Goal: Task Accomplishment & Management: Complete application form

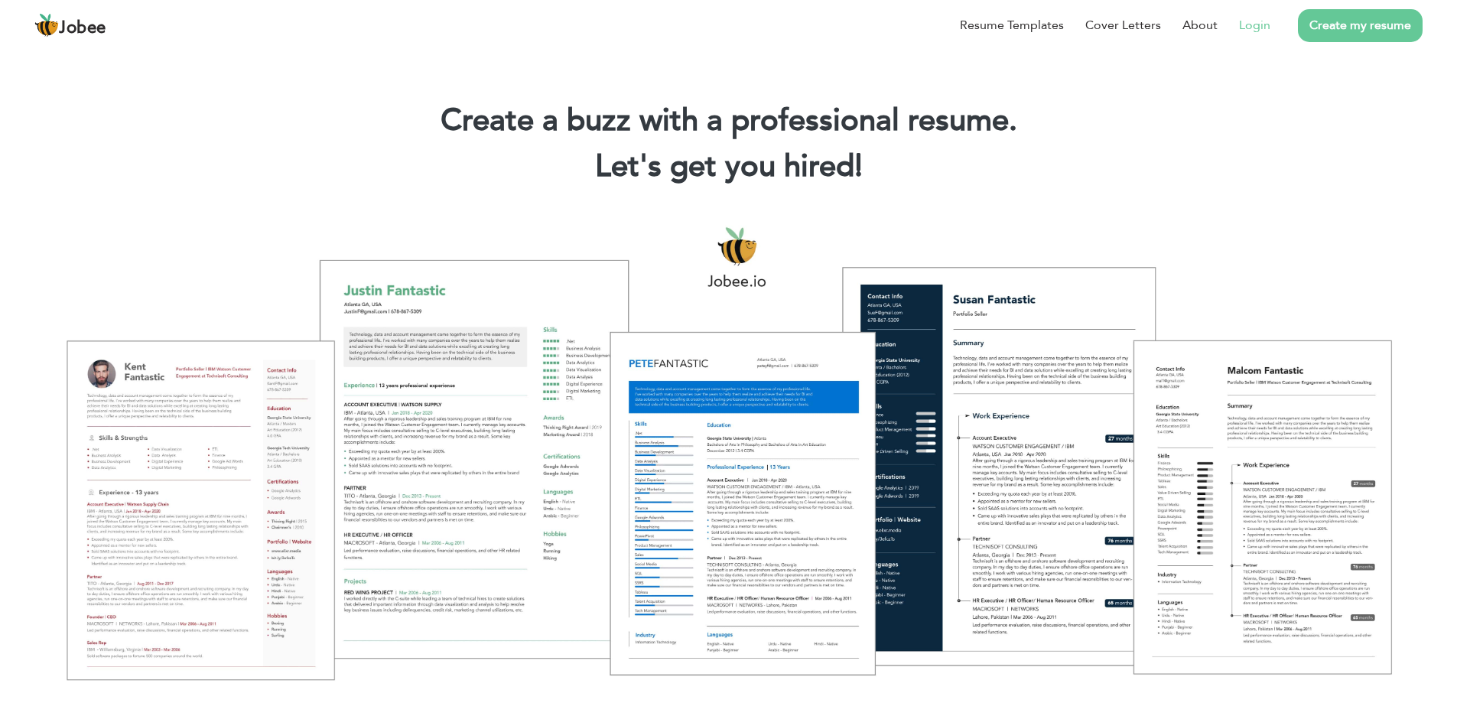
click at [1248, 27] on link "Login" at bounding box center [1254, 25] width 31 height 18
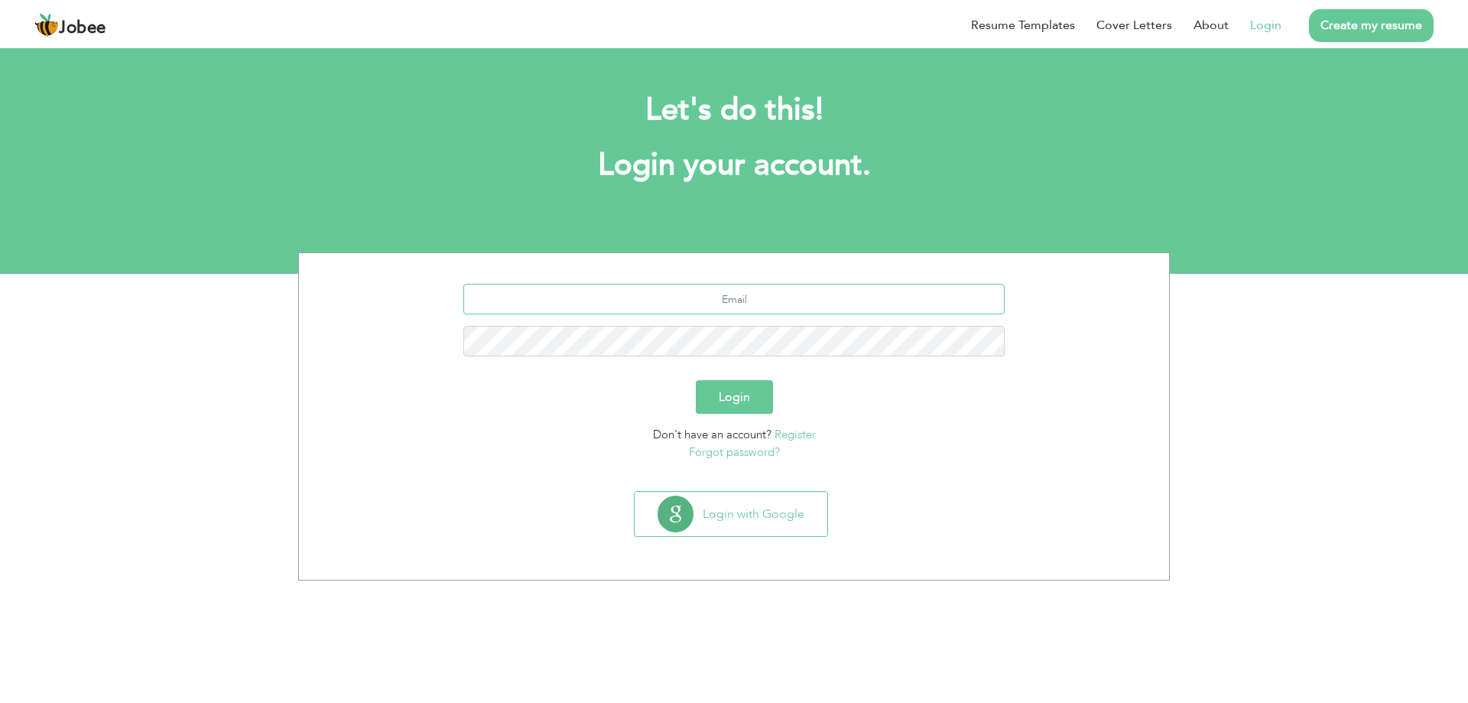
click at [708, 306] on input "text" at bounding box center [734, 299] width 542 height 31
click at [718, 292] on input "text" at bounding box center [734, 299] width 542 height 31
type input "[EMAIL_ADDRESS][DOMAIN_NAME]"
click at [730, 316] on div "ranamushtaqahmad669@gmail.com" at bounding box center [733, 326] width 847 height 84
click at [702, 305] on input "ranamushtaqahmad669@gmail.com" at bounding box center [734, 299] width 542 height 31
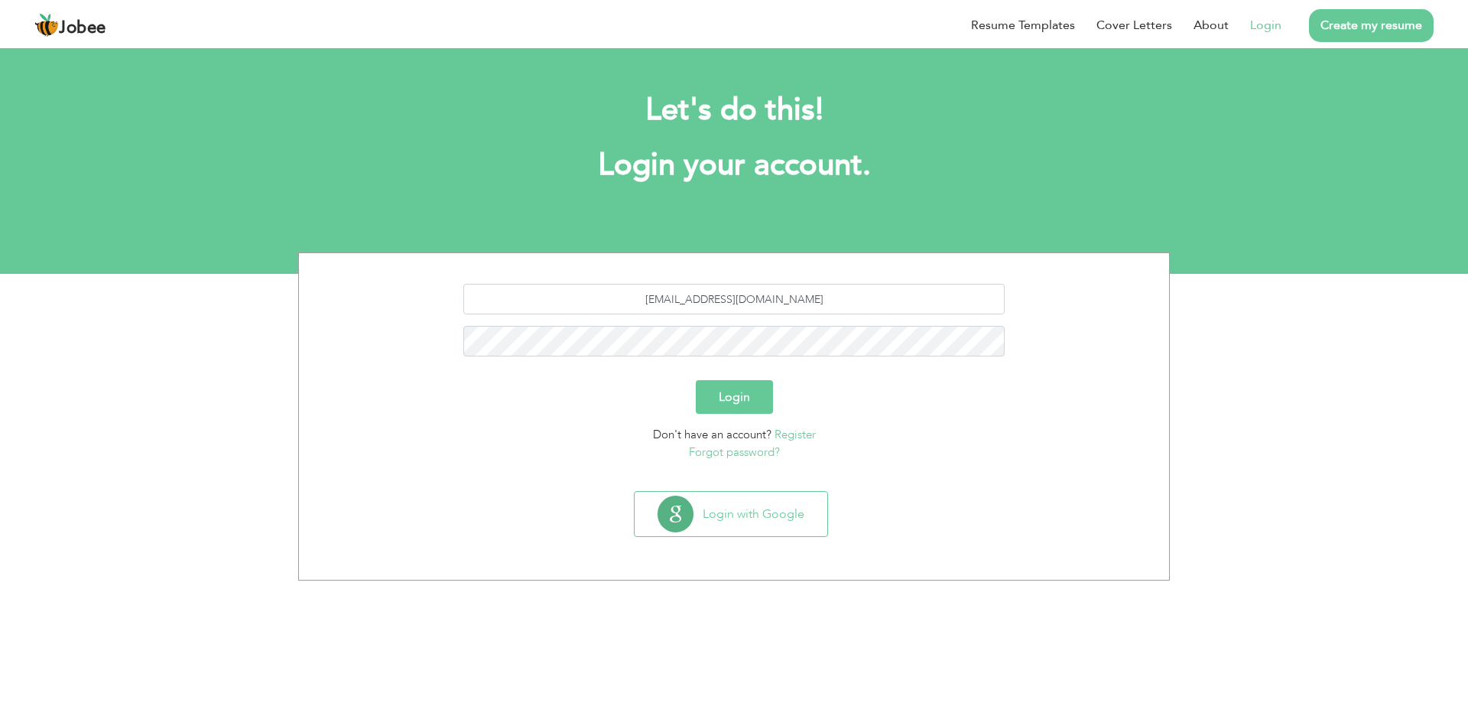
click at [749, 387] on button "Login" at bounding box center [734, 397] width 77 height 34
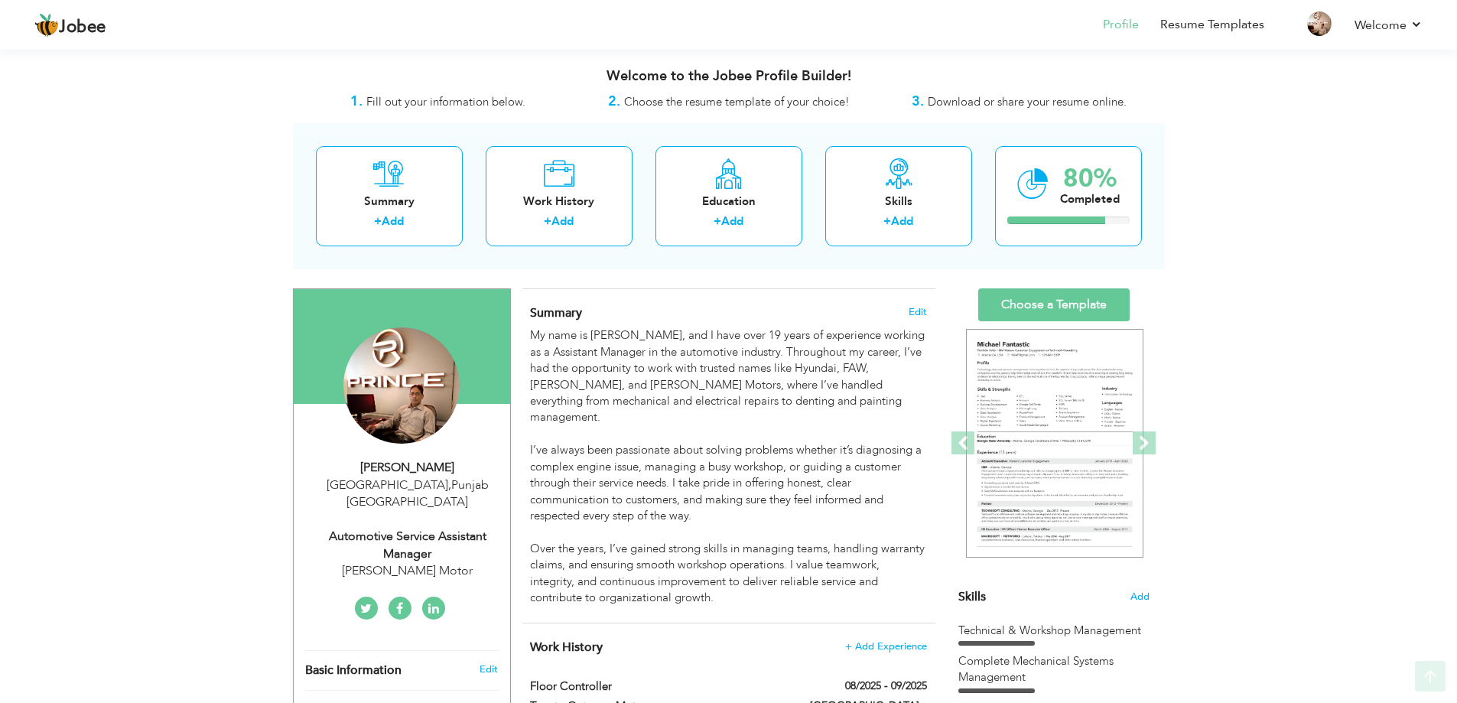
scroll to position [306, 0]
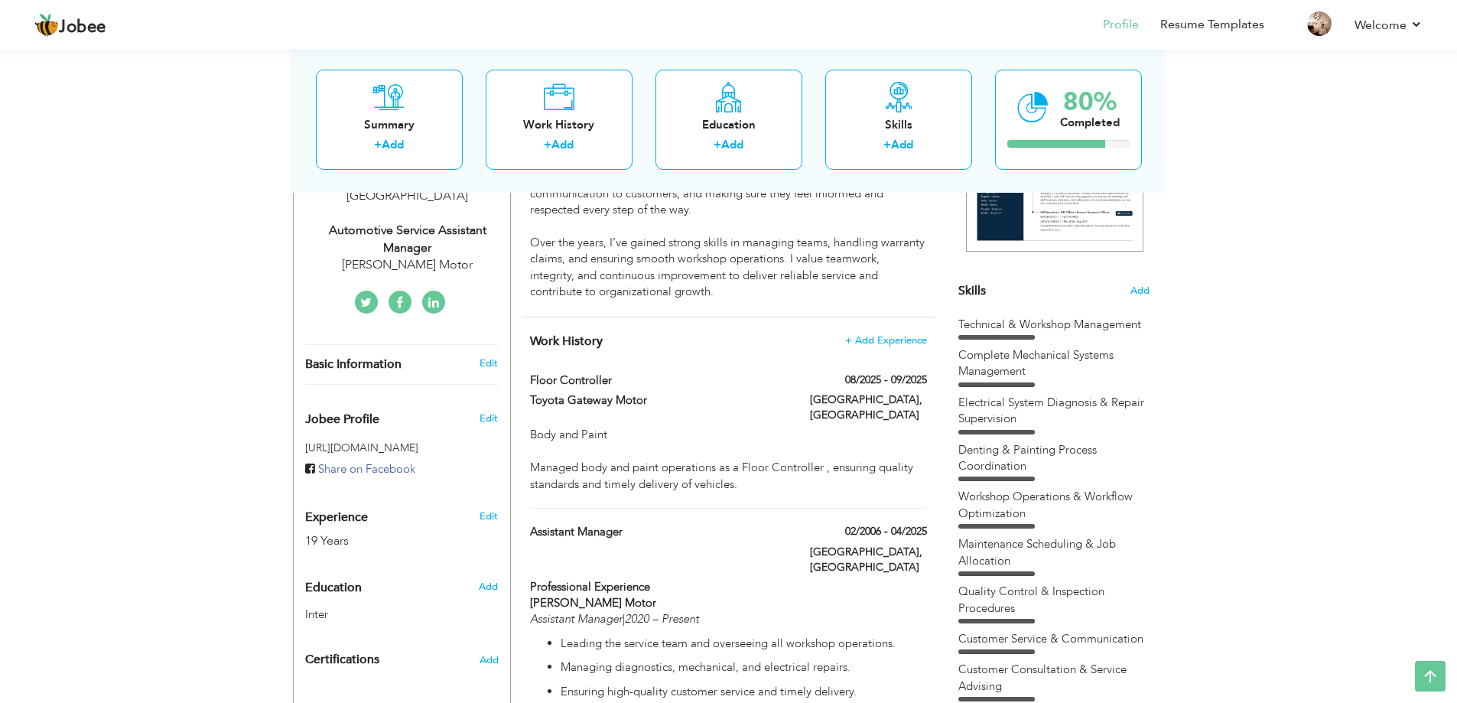
drag, startPoint x: 645, startPoint y: 499, endPoint x: 520, endPoint y: 499, distance: 125.4
click at [520, 524] on div "Assistant Manager" at bounding box center [658, 534] width 280 height 20
type input "Assistant Manager"
type input "02/2006"
type input "04/2025"
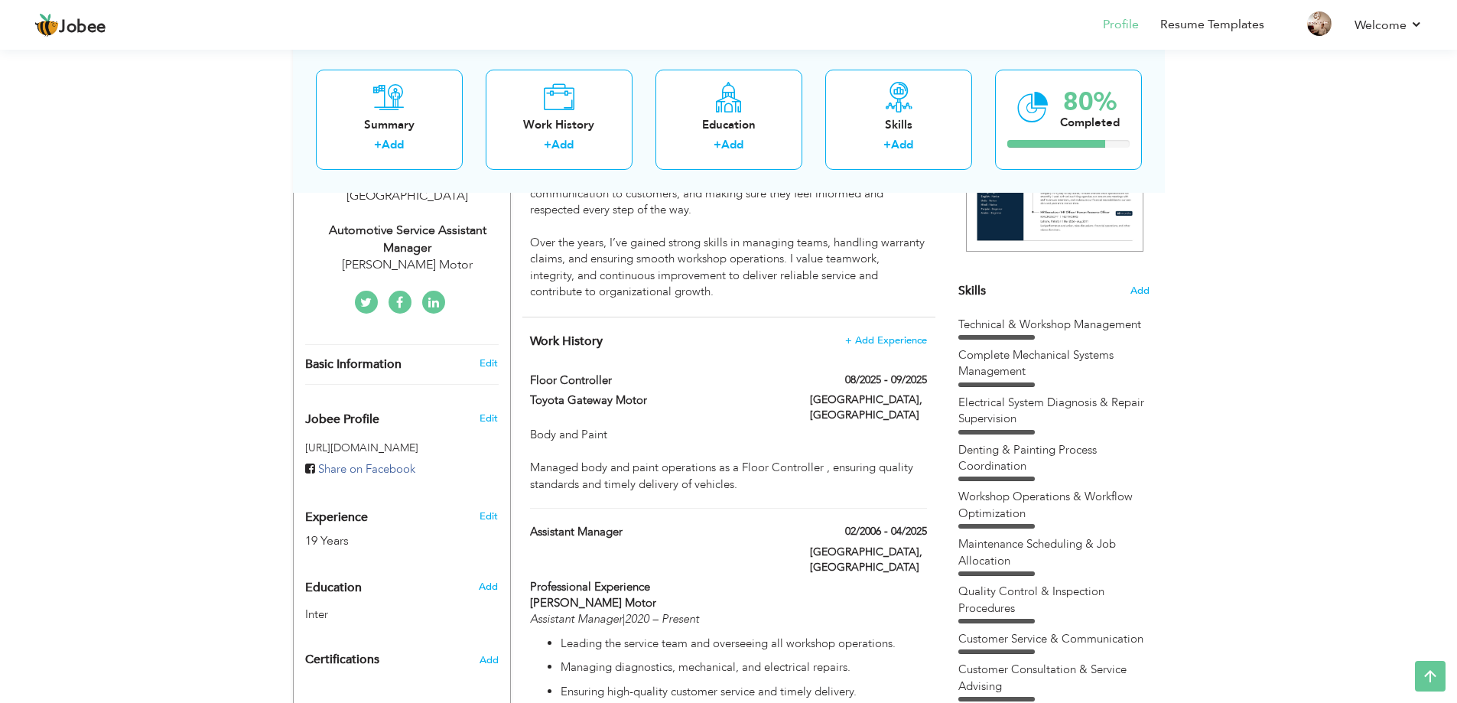
type input "[GEOGRAPHIC_DATA]"
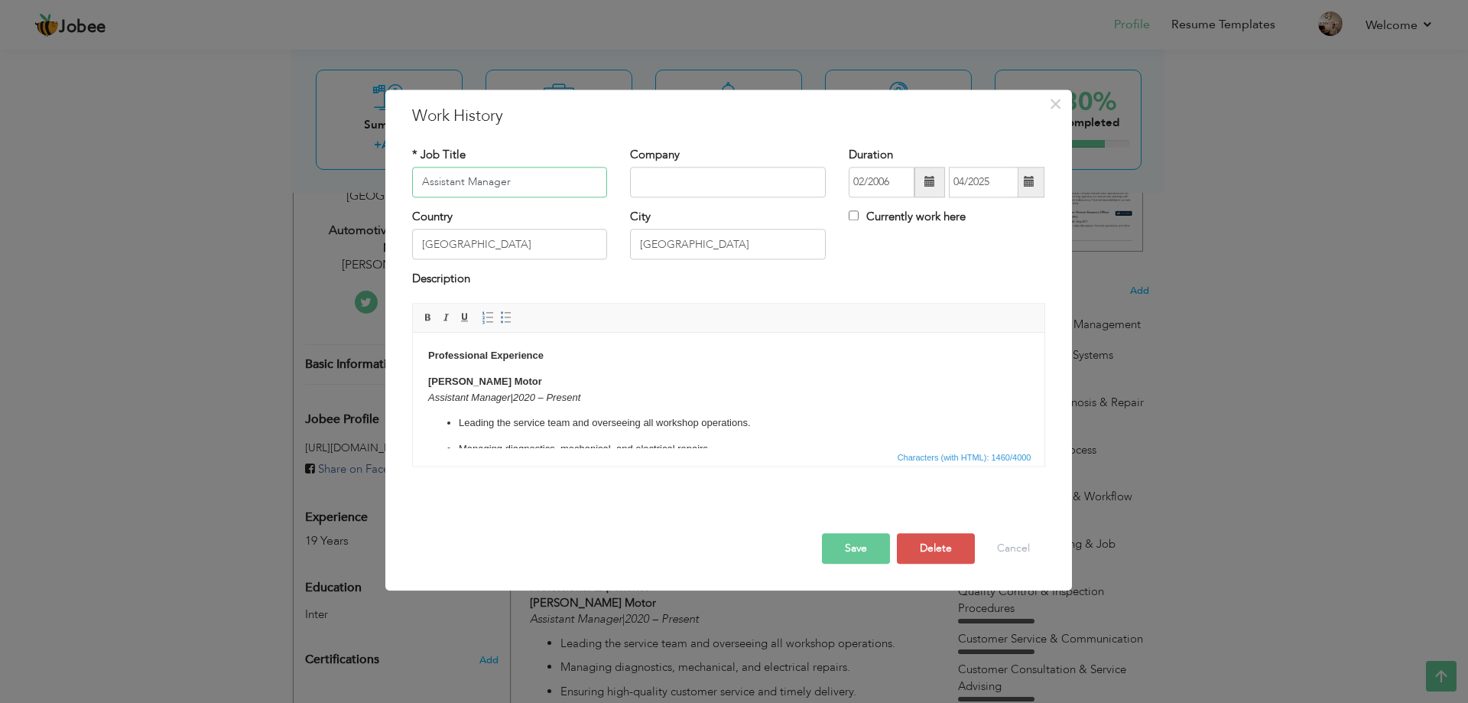
drag, startPoint x: 521, startPoint y: 502, endPoint x: 566, endPoint y: 492, distance: 45.4
click at [548, 495] on div "Save Save and Continue Delete Cancel" at bounding box center [729, 532] width 656 height 86
click at [525, 179] on input "Assistant Manager" at bounding box center [510, 182] width 196 height 31
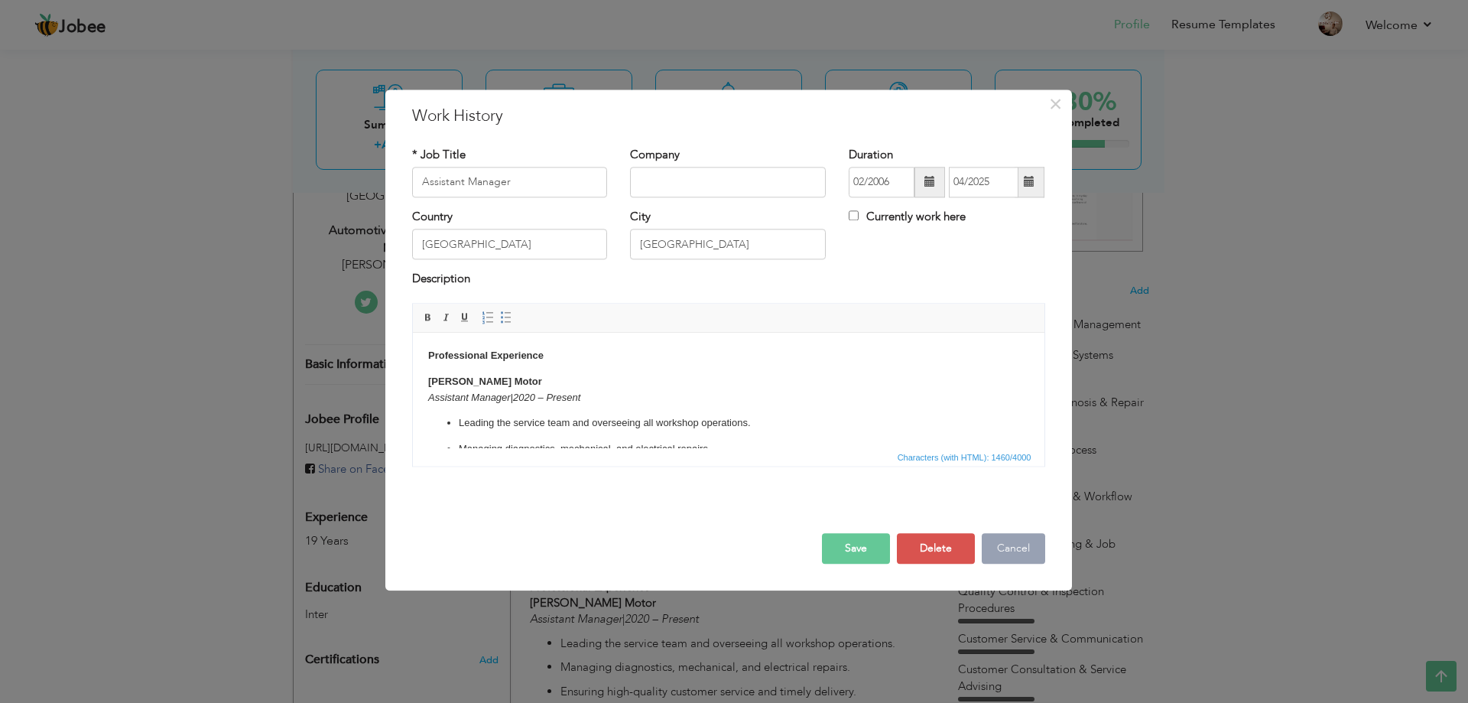
click at [1003, 545] on button "Cancel" at bounding box center [1013, 548] width 63 height 31
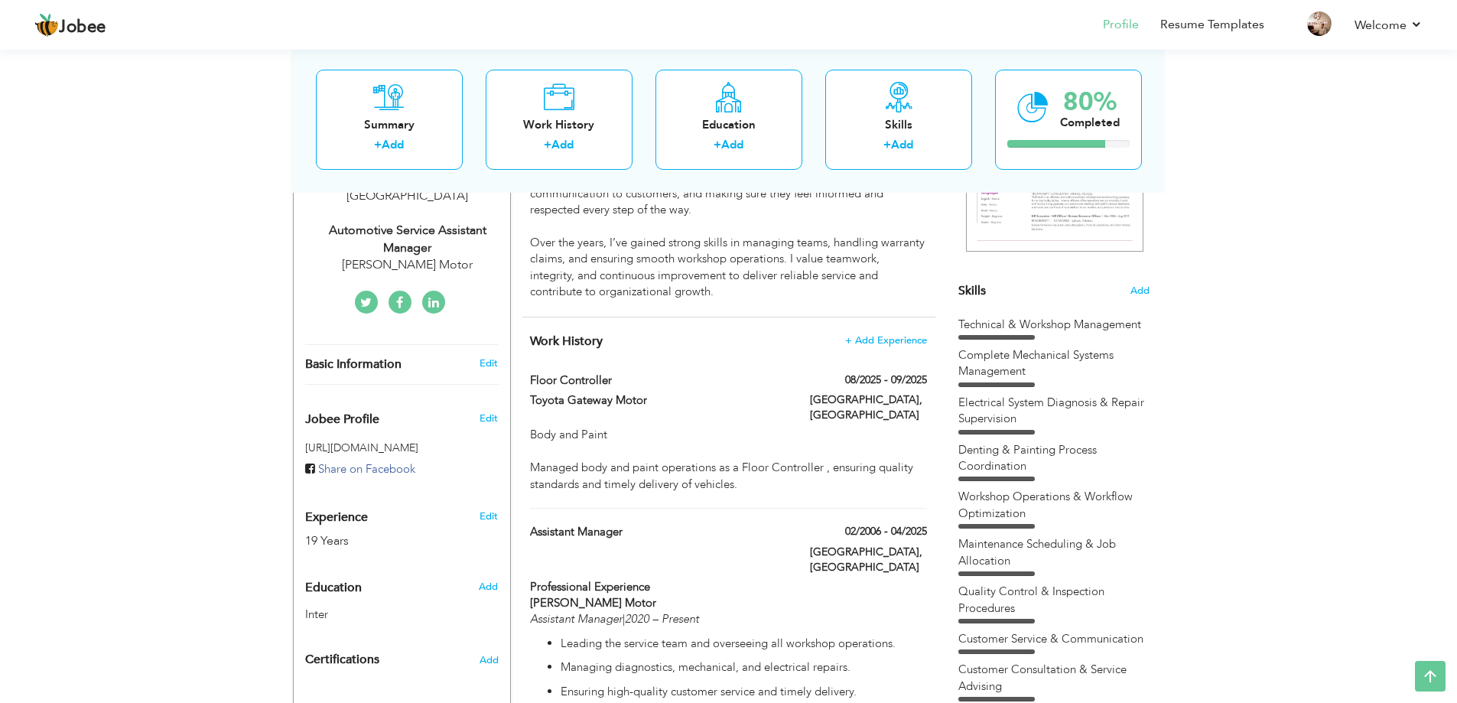
click at [443, 225] on div "Automotive Service Assistant Manager" at bounding box center [407, 239] width 205 height 35
type input "[PERSON_NAME]"
type input "03235806064"
select select "number:166"
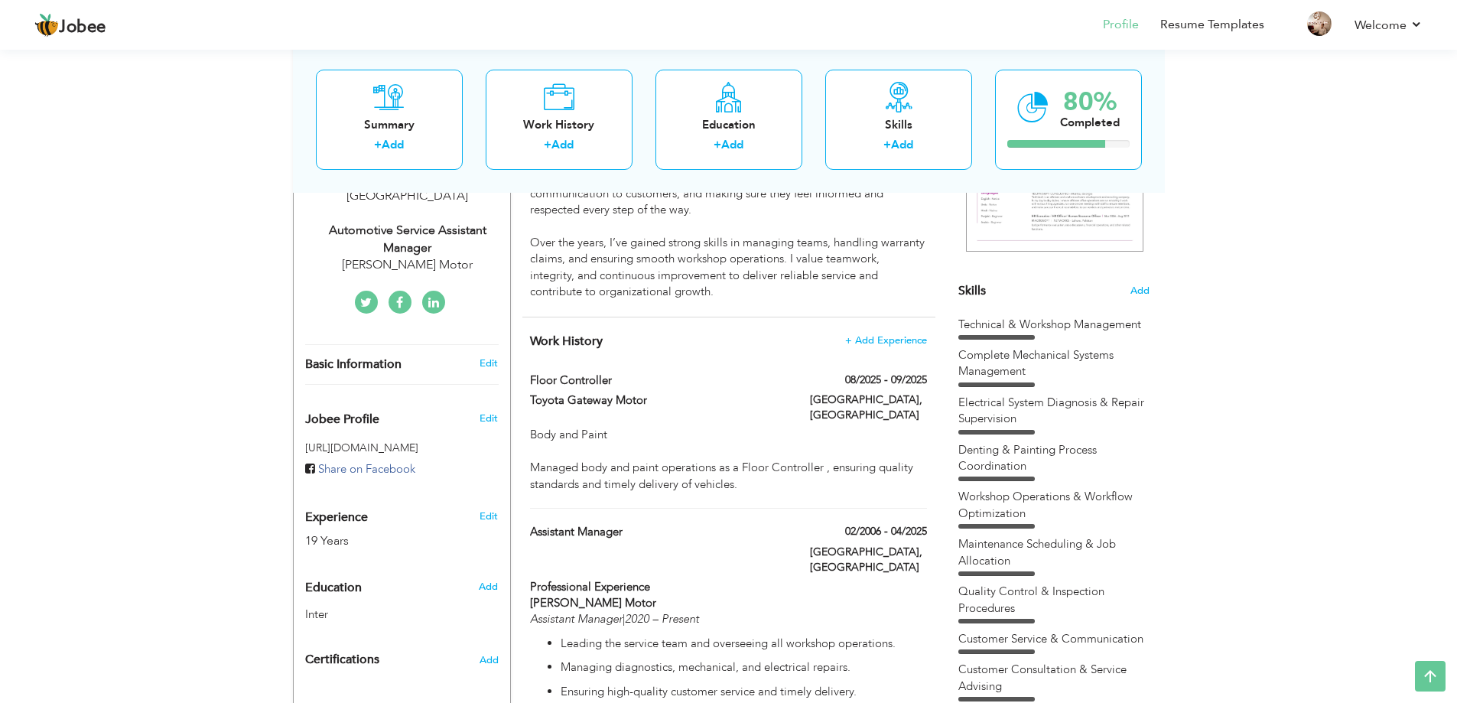
type input "[GEOGRAPHIC_DATA]"
select select "number:21"
type input "[PERSON_NAME] Motor"
type input "Automotive Service Assistant Manager"
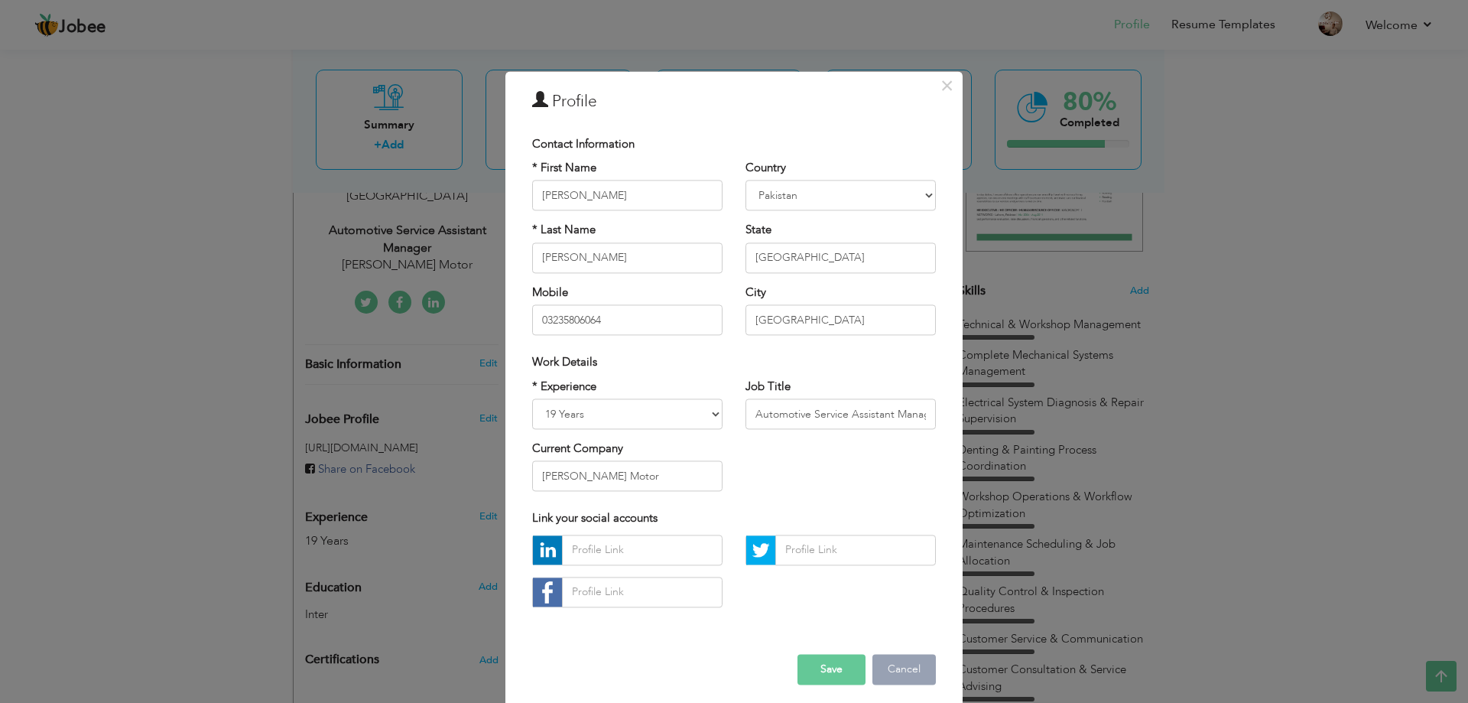
click at [911, 671] on button "Cancel" at bounding box center [903, 669] width 63 height 31
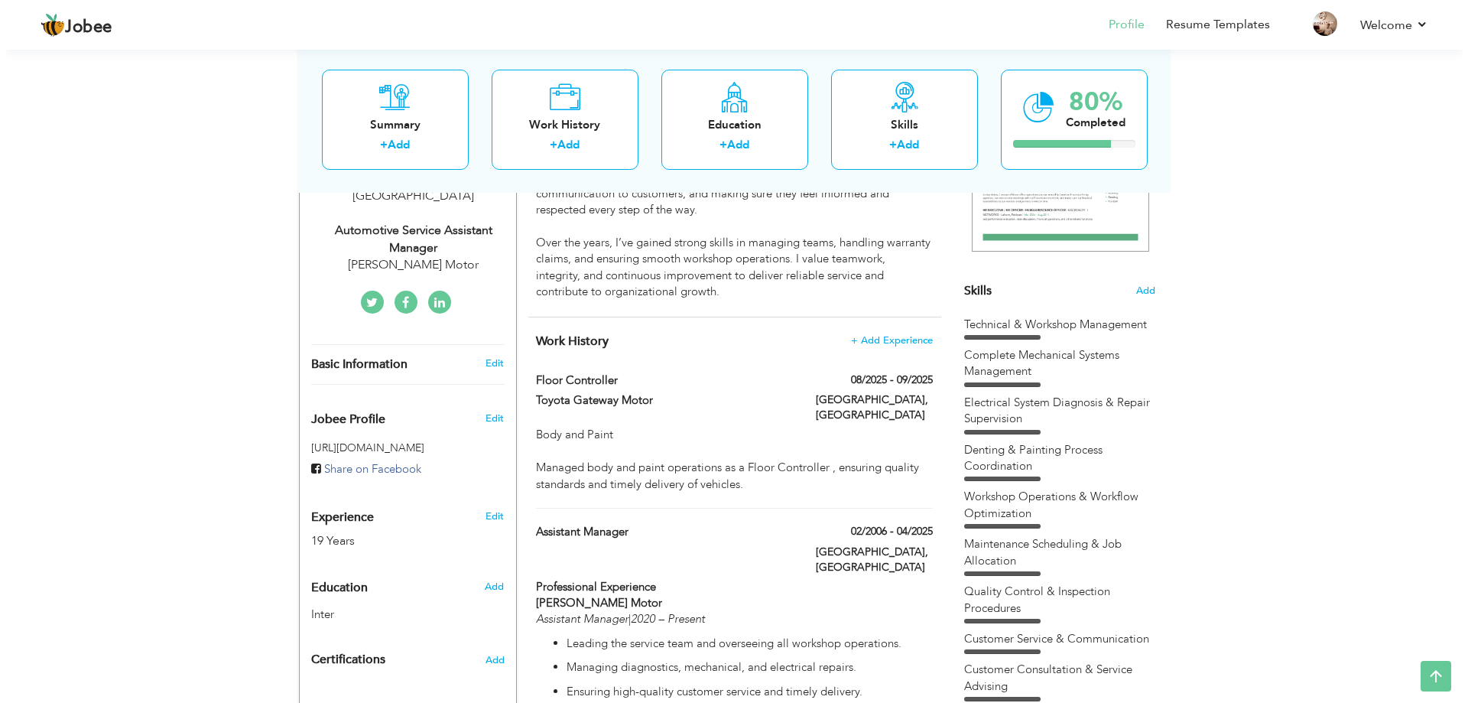
scroll to position [0, 0]
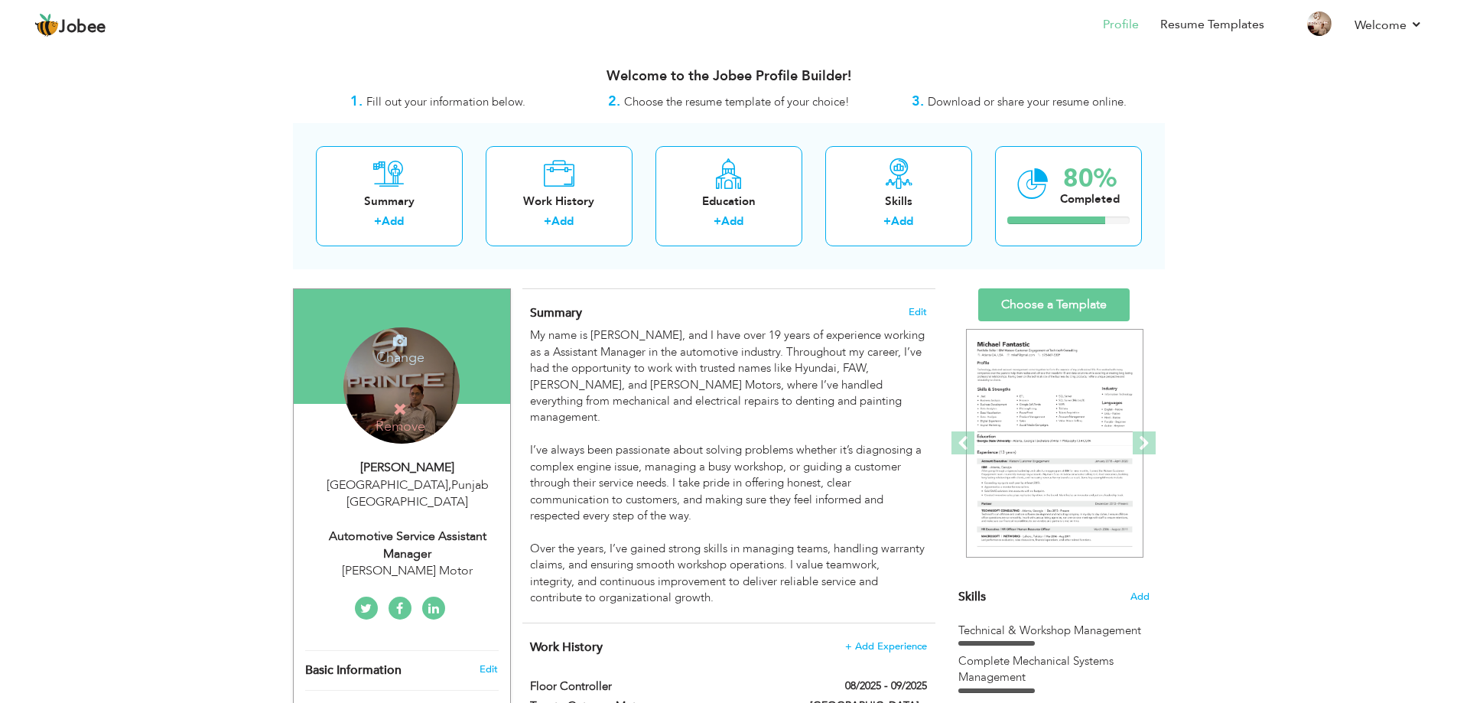
click at [454, 536] on div "Automotive Service Assistant Manager" at bounding box center [407, 545] width 205 height 35
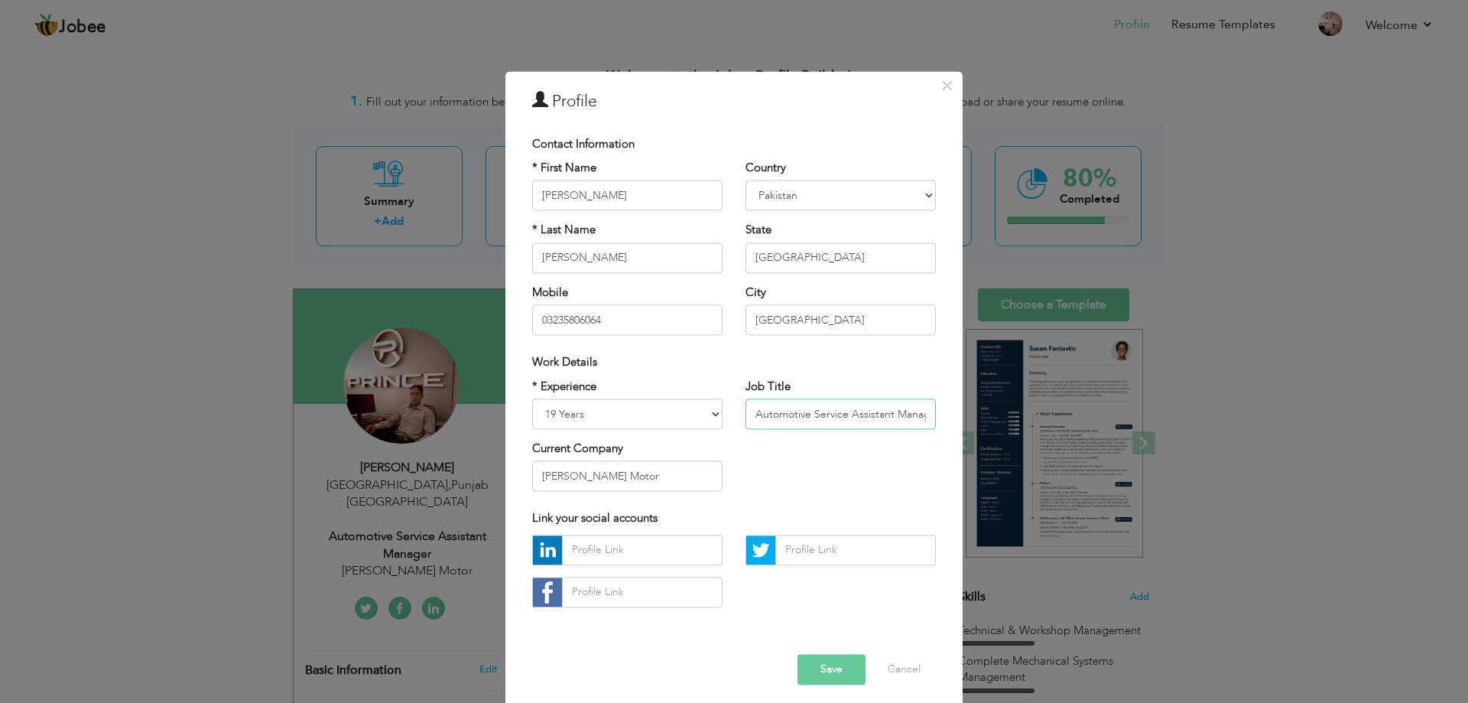
drag, startPoint x: 843, startPoint y: 415, endPoint x: 853, endPoint y: 419, distance: 11.4
click at [853, 419] on input "Automotive Service Assistant Manager" at bounding box center [840, 413] width 190 height 31
click at [850, 414] on input "Automotive Service Assistant Manager" at bounding box center [840, 413] width 190 height 31
click at [840, 416] on input "Automotive Service Assistant Manager" at bounding box center [840, 413] width 190 height 31
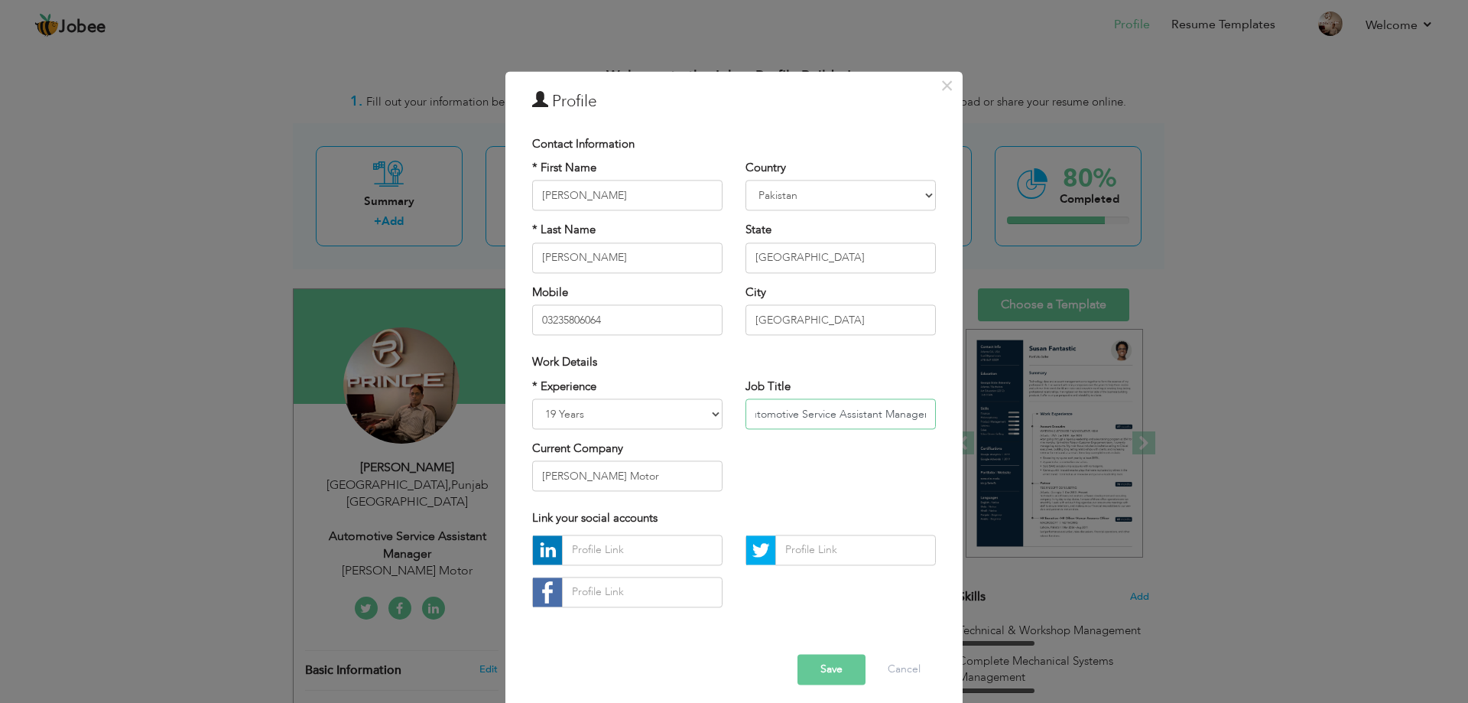
drag, startPoint x: 844, startPoint y: 411, endPoint x: 1012, endPoint y: 416, distance: 167.5
click at [1012, 416] on div "× Profile Contact Information * First Name [PERSON_NAME] * Last Name" at bounding box center [734, 351] width 1468 height 703
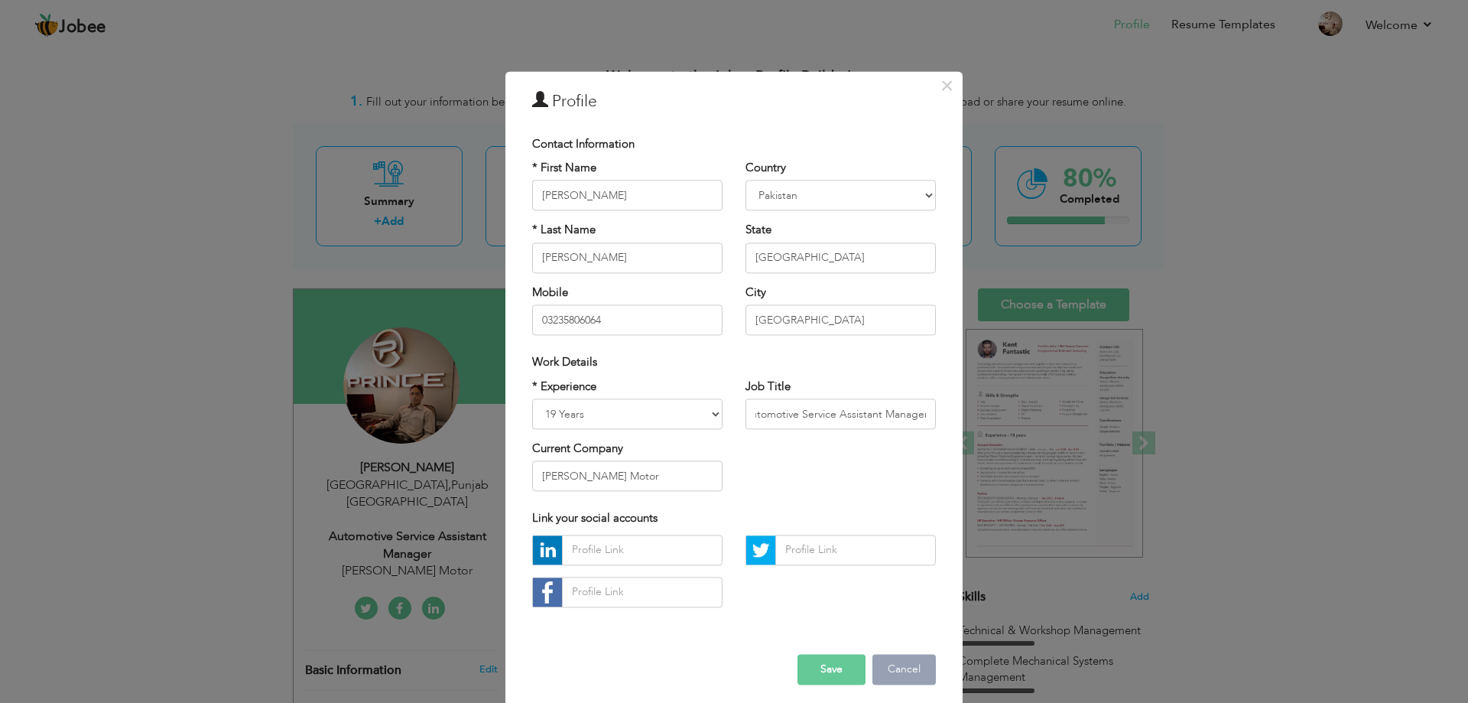
click at [892, 655] on button "Cancel" at bounding box center [903, 669] width 63 height 31
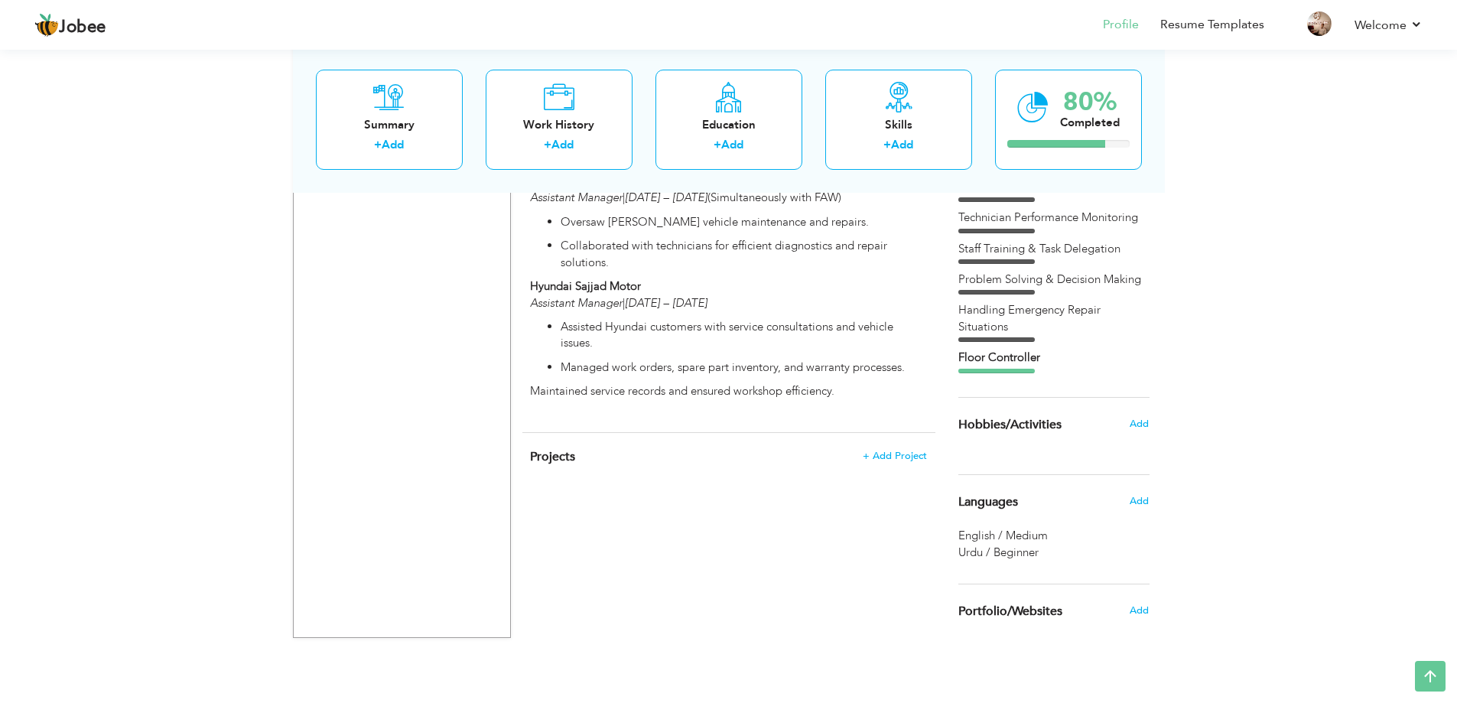
scroll to position [381, 0]
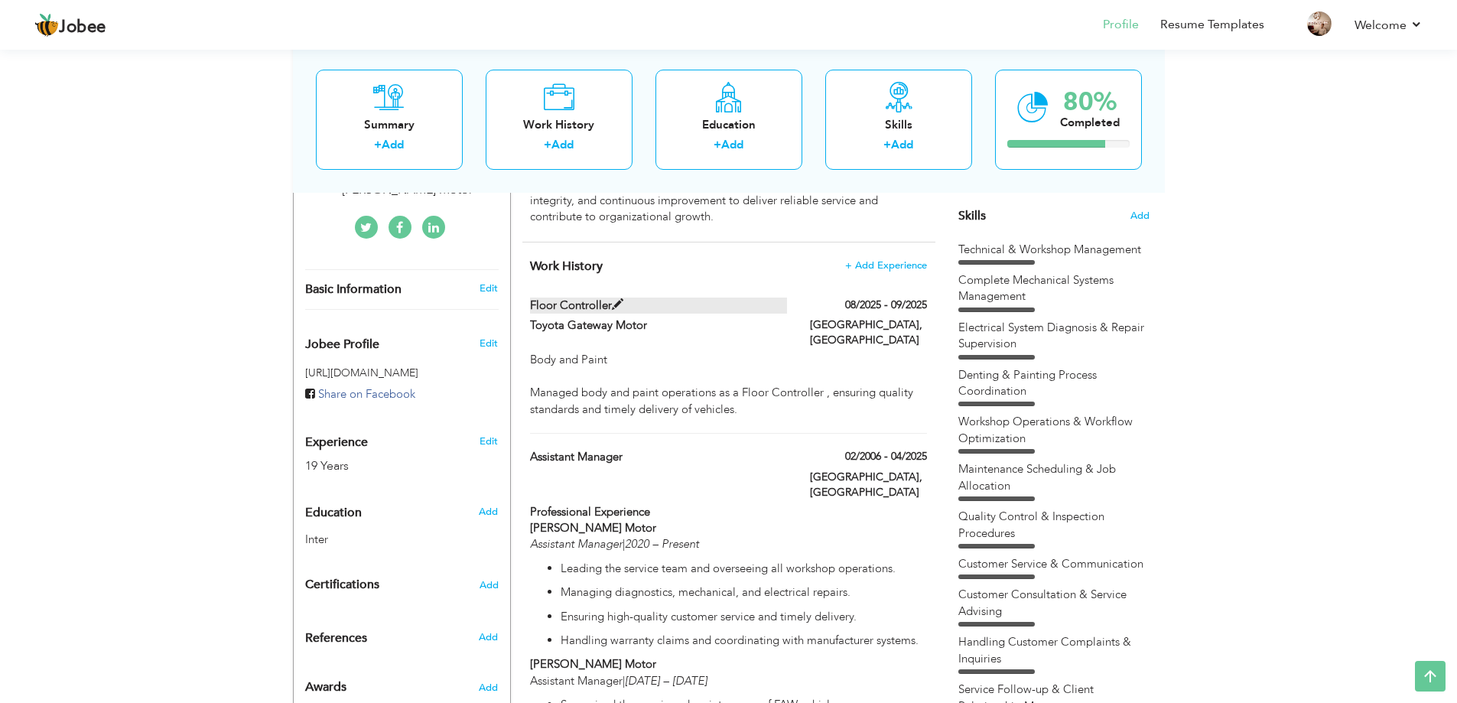
click at [591, 297] on label "Floor Controller" at bounding box center [658, 305] width 257 height 16
type input "Floor Controller"
type input "Toyota Gateway Motor"
type input "08/2025"
type input "09/2025"
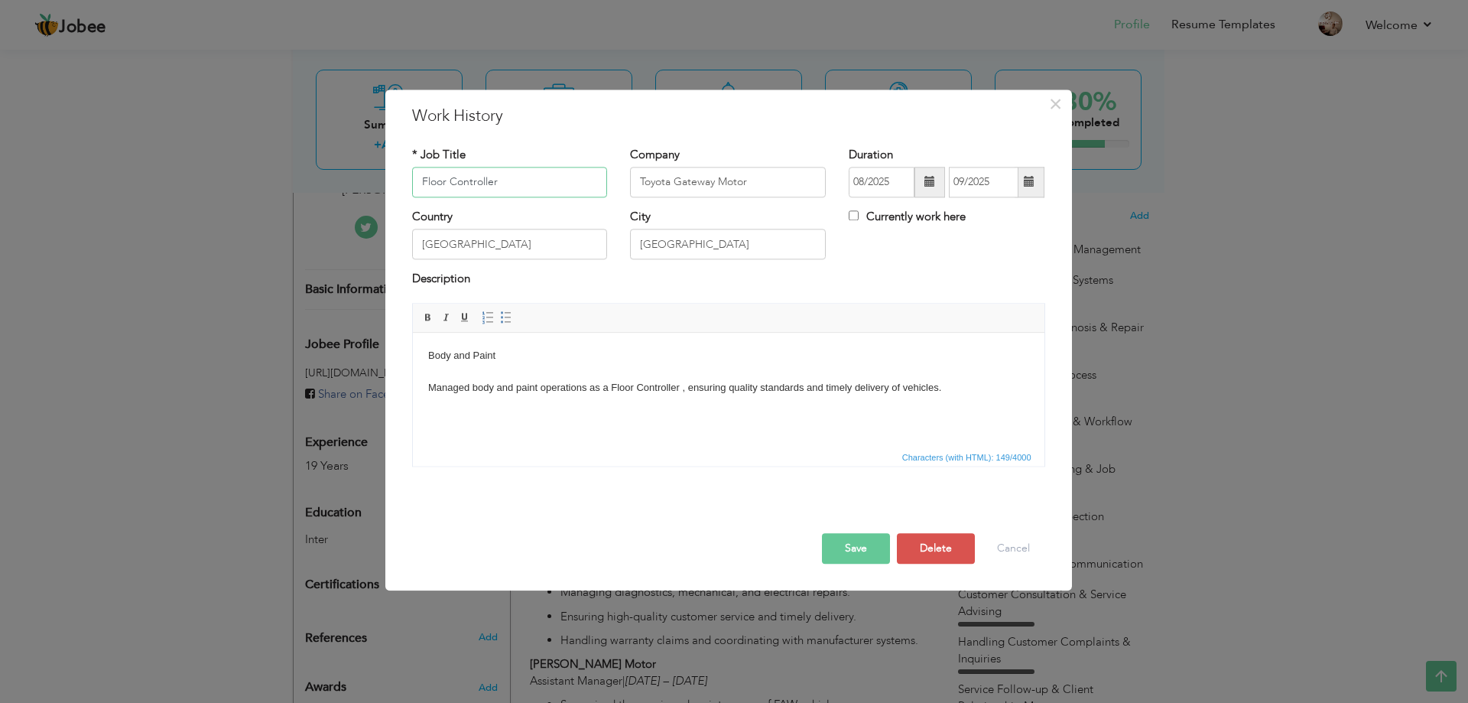
click at [507, 190] on input "Floor Controller" at bounding box center [510, 182] width 196 height 31
click at [1012, 549] on button "Cancel" at bounding box center [1013, 548] width 63 height 31
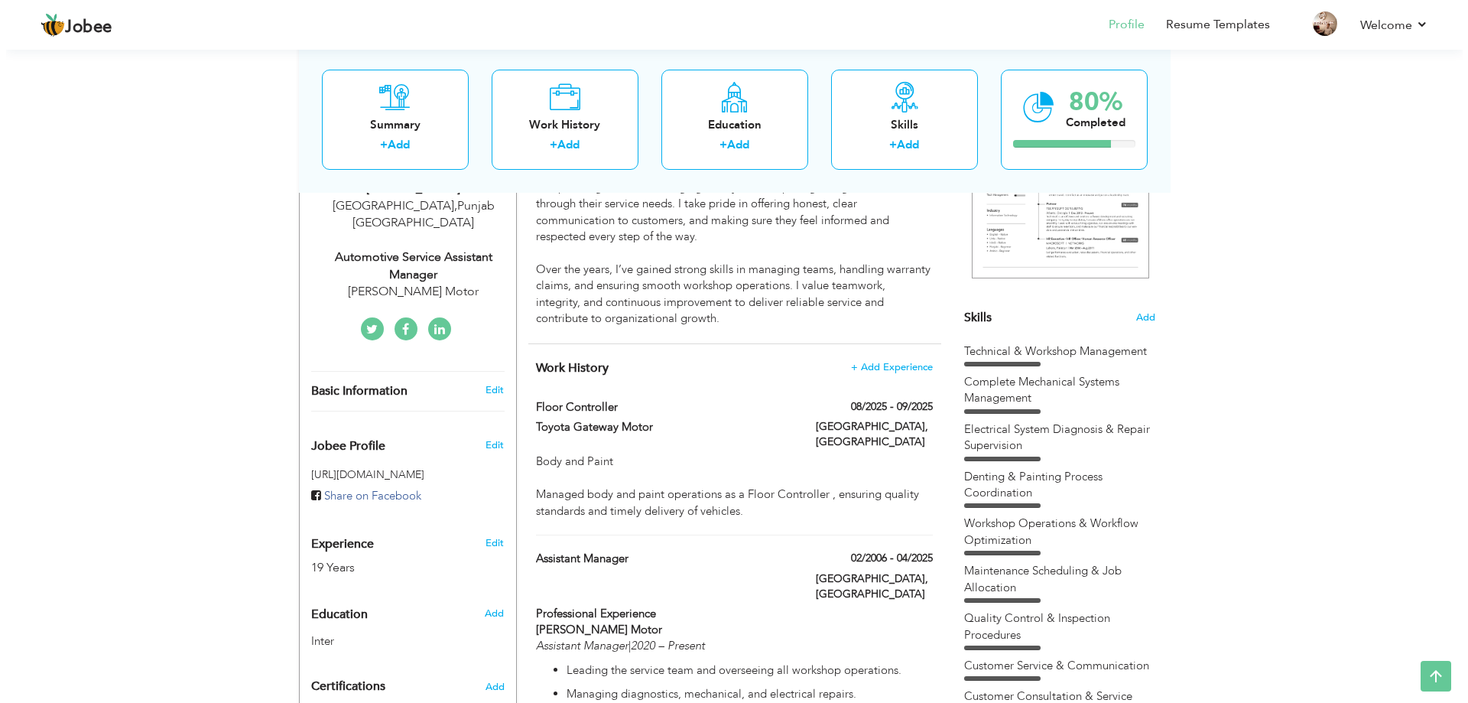
scroll to position [0, 0]
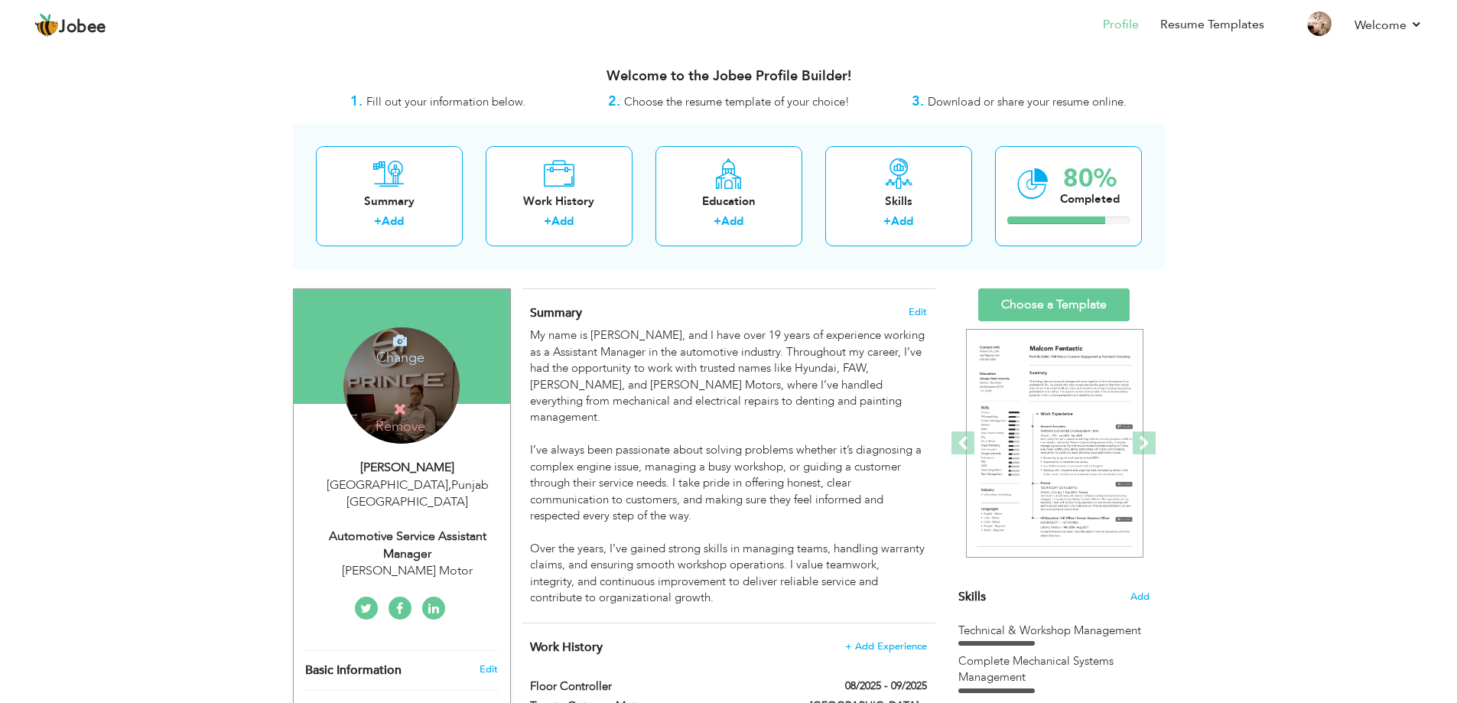
click at [382, 528] on div "Automotive Service Assistant Manager" at bounding box center [407, 545] width 205 height 35
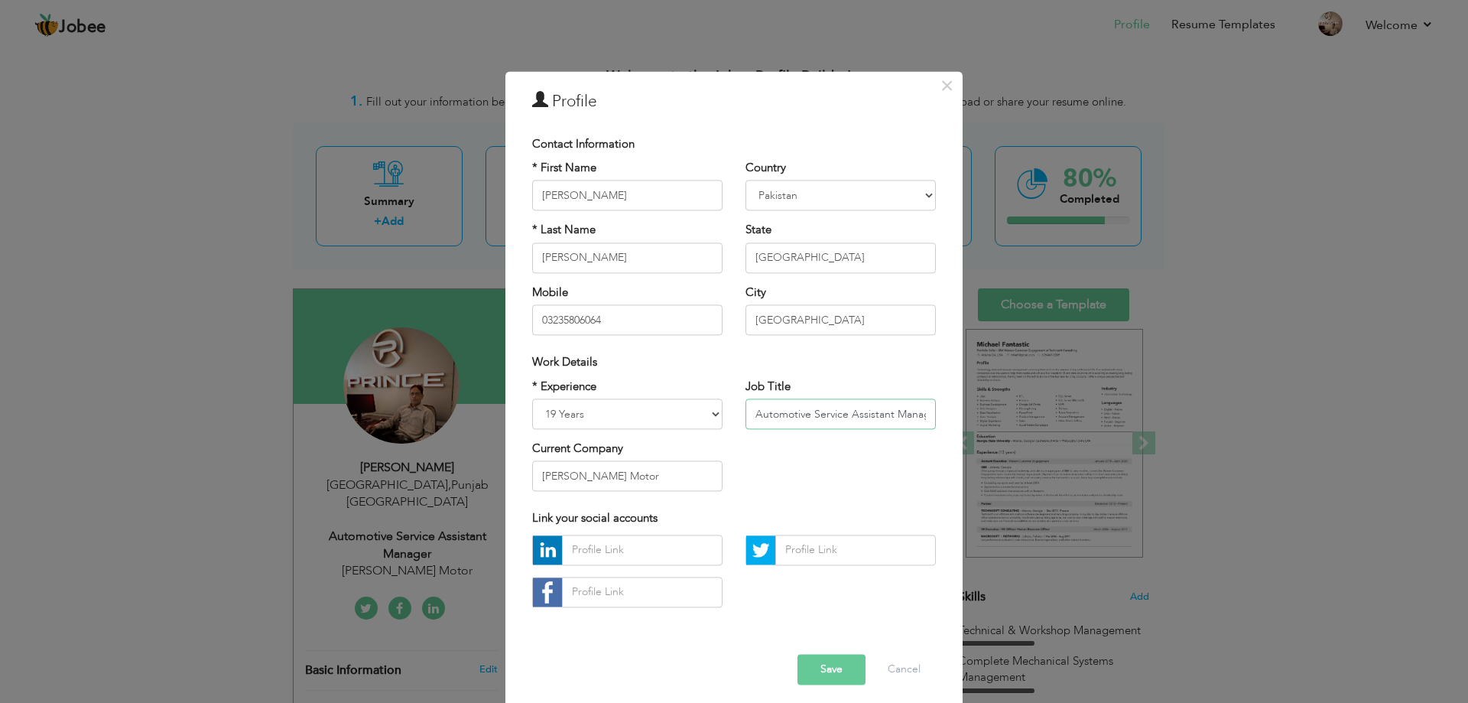
scroll to position [0, 12]
drag, startPoint x: 844, startPoint y: 420, endPoint x: 996, endPoint y: 425, distance: 151.5
click at [996, 425] on div "× Profile Contact Information * First Name [PERSON_NAME] * Last Name" at bounding box center [734, 351] width 1468 height 703
paste input "Floor Controll"
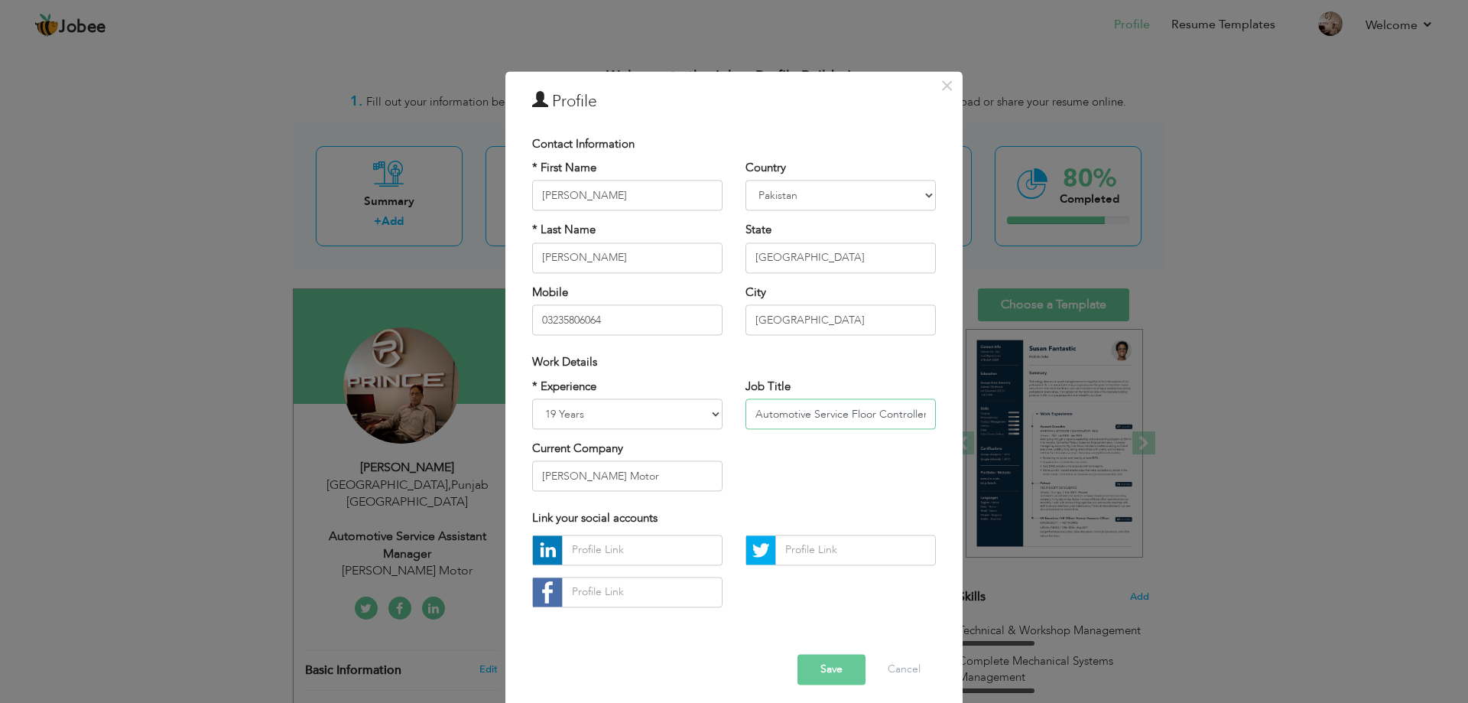
type input "Automotive Service Floor Controller"
click at [817, 677] on button "Save" at bounding box center [831, 669] width 68 height 31
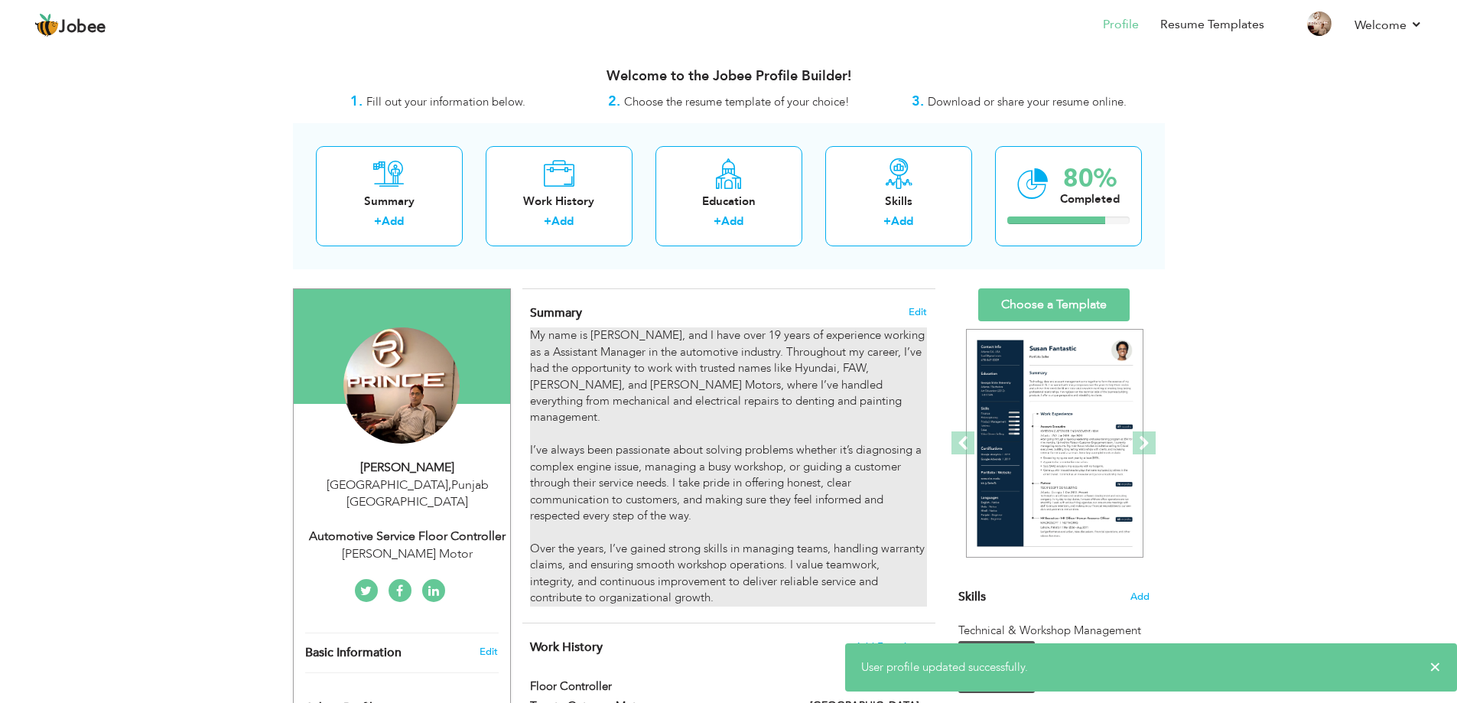
click at [671, 364] on div "My name is [PERSON_NAME], and I have over 19 years of experience working as a A…" at bounding box center [728, 466] width 396 height 278
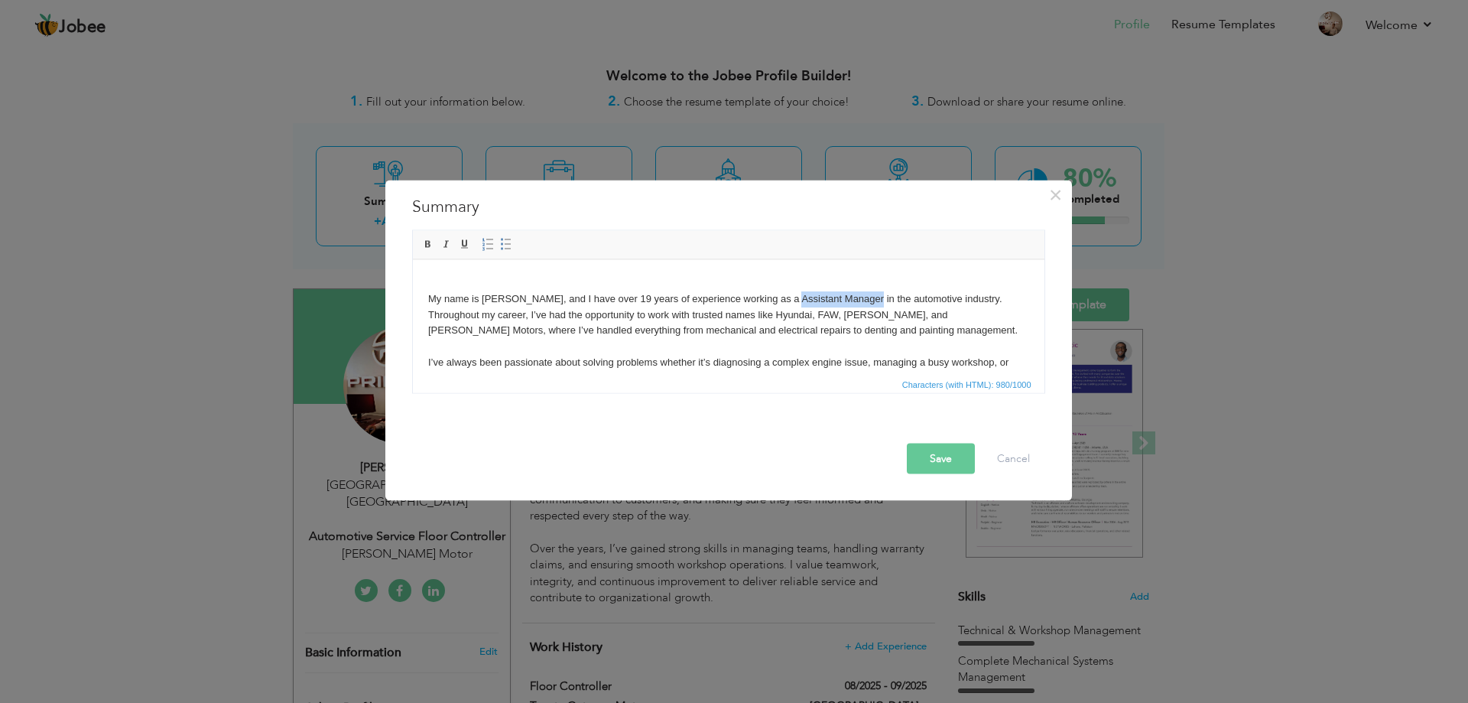
drag, startPoint x: 791, startPoint y: 297, endPoint x: 872, endPoint y: 294, distance: 81.1
click at [872, 294] on body "​​​​​​​ My name is [PERSON_NAME], and I have over 19 years of experience workin…" at bounding box center [727, 361] width 601 height 175
click at [940, 471] on button "Save" at bounding box center [941, 458] width 68 height 31
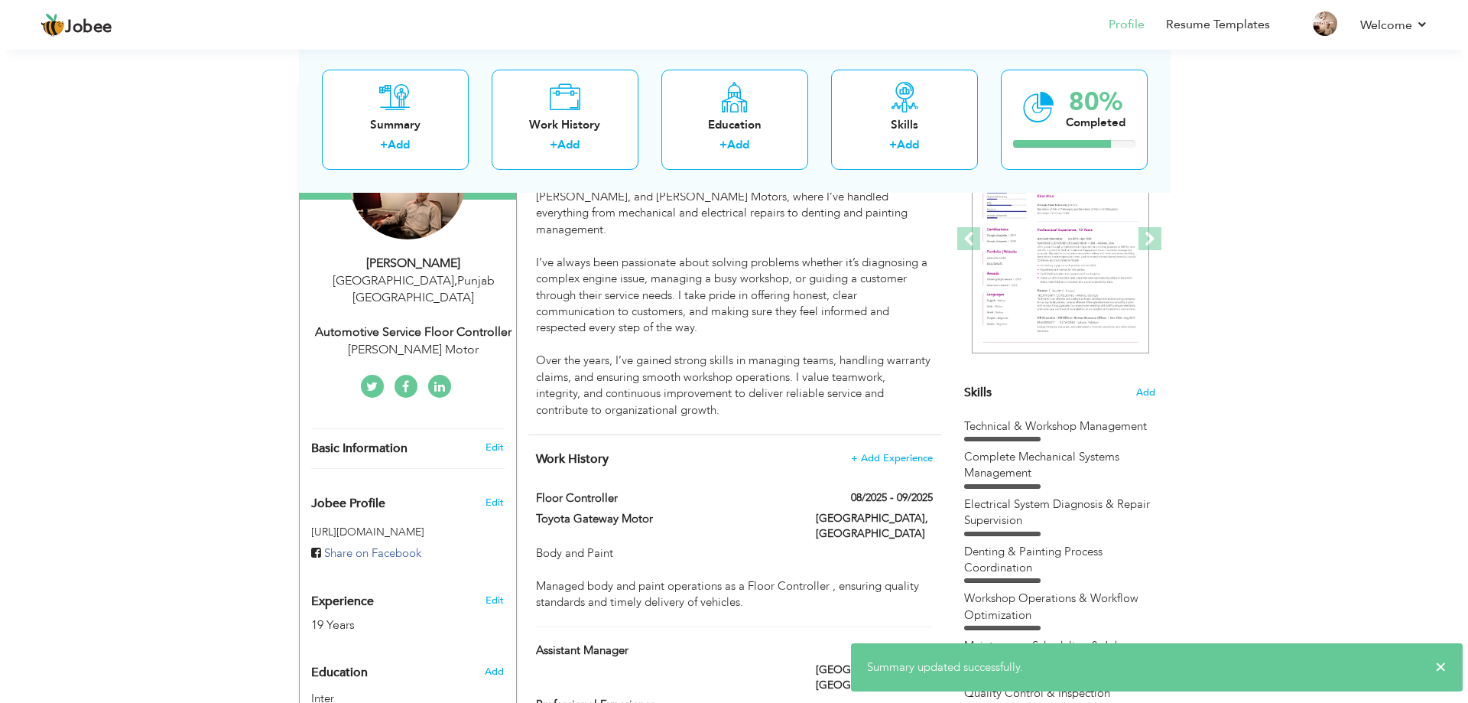
scroll to position [510, 0]
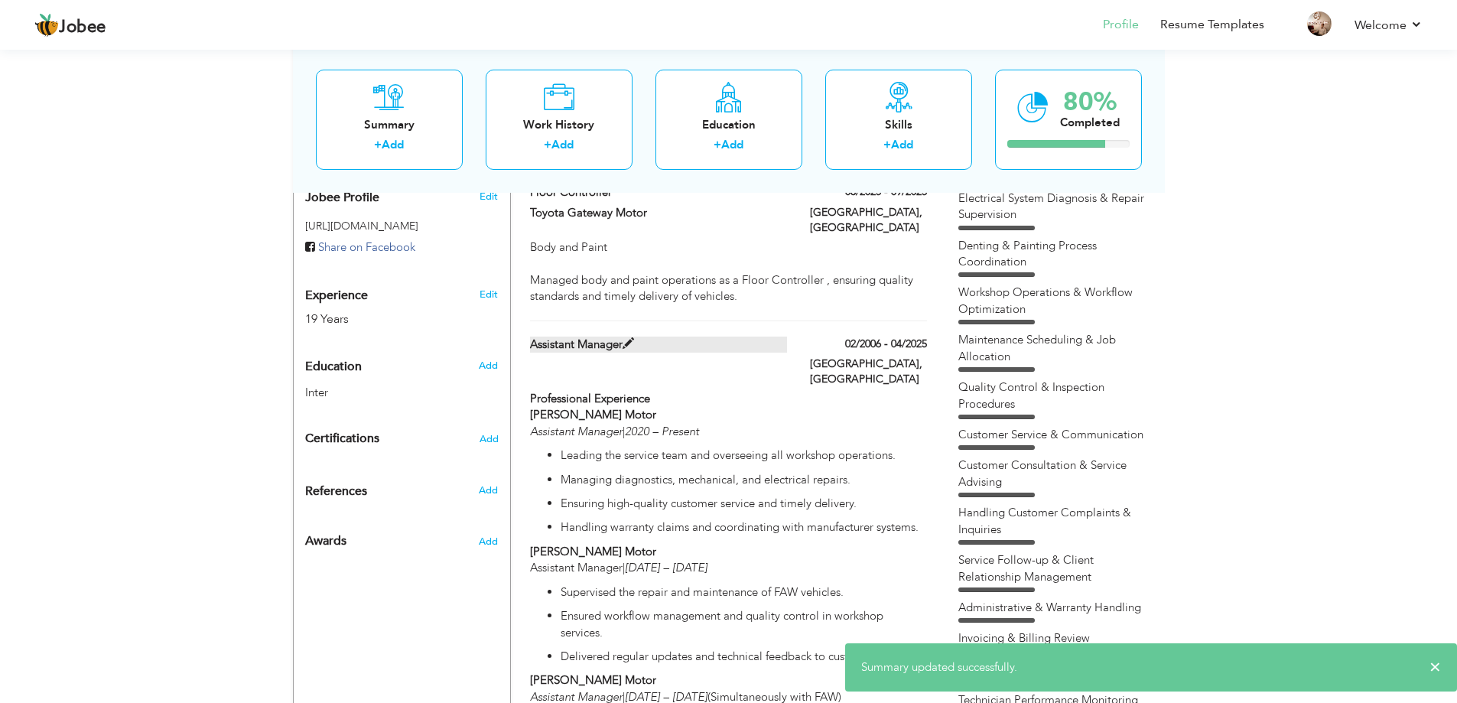
click at [577, 336] on label "Assistant Manager" at bounding box center [658, 344] width 257 height 16
type input "Assistant Manager"
type input "02/2006"
type input "04/2025"
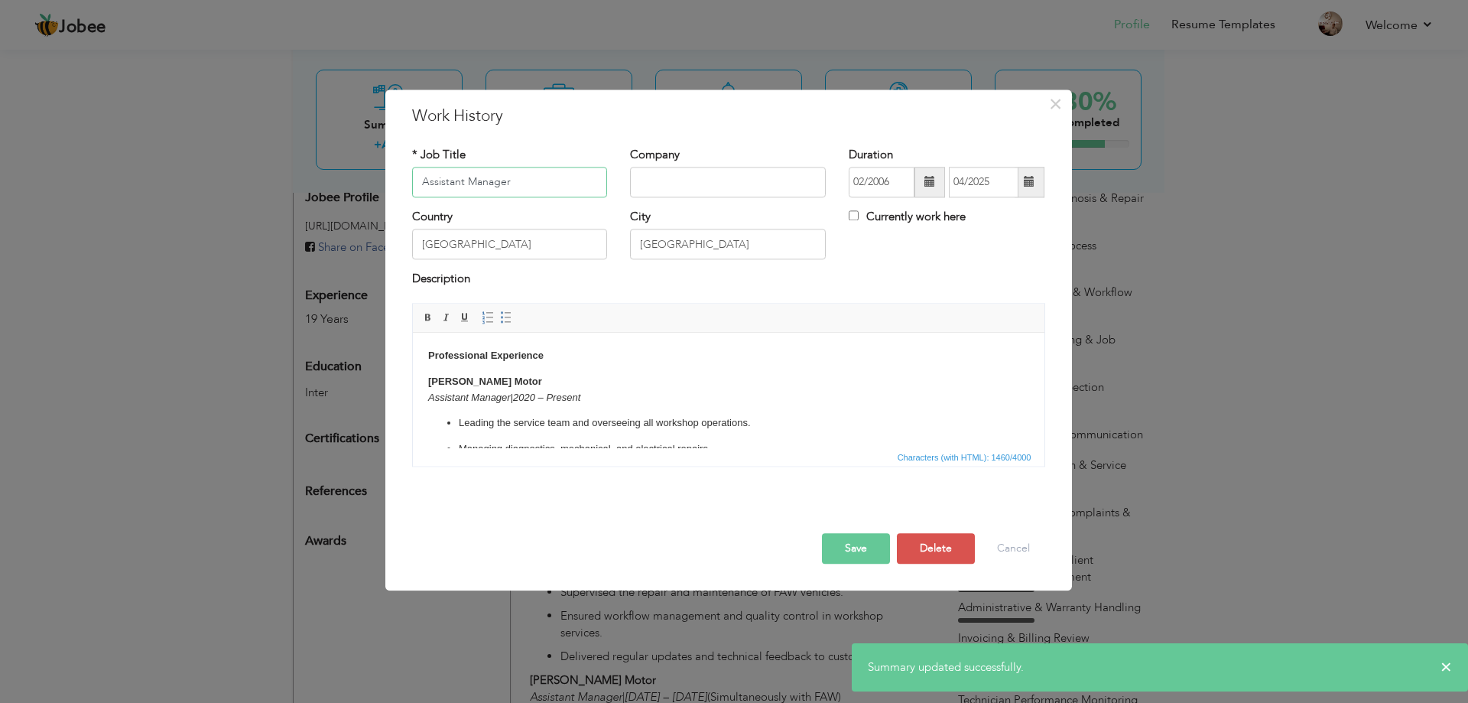
paste input "Floor Controll"
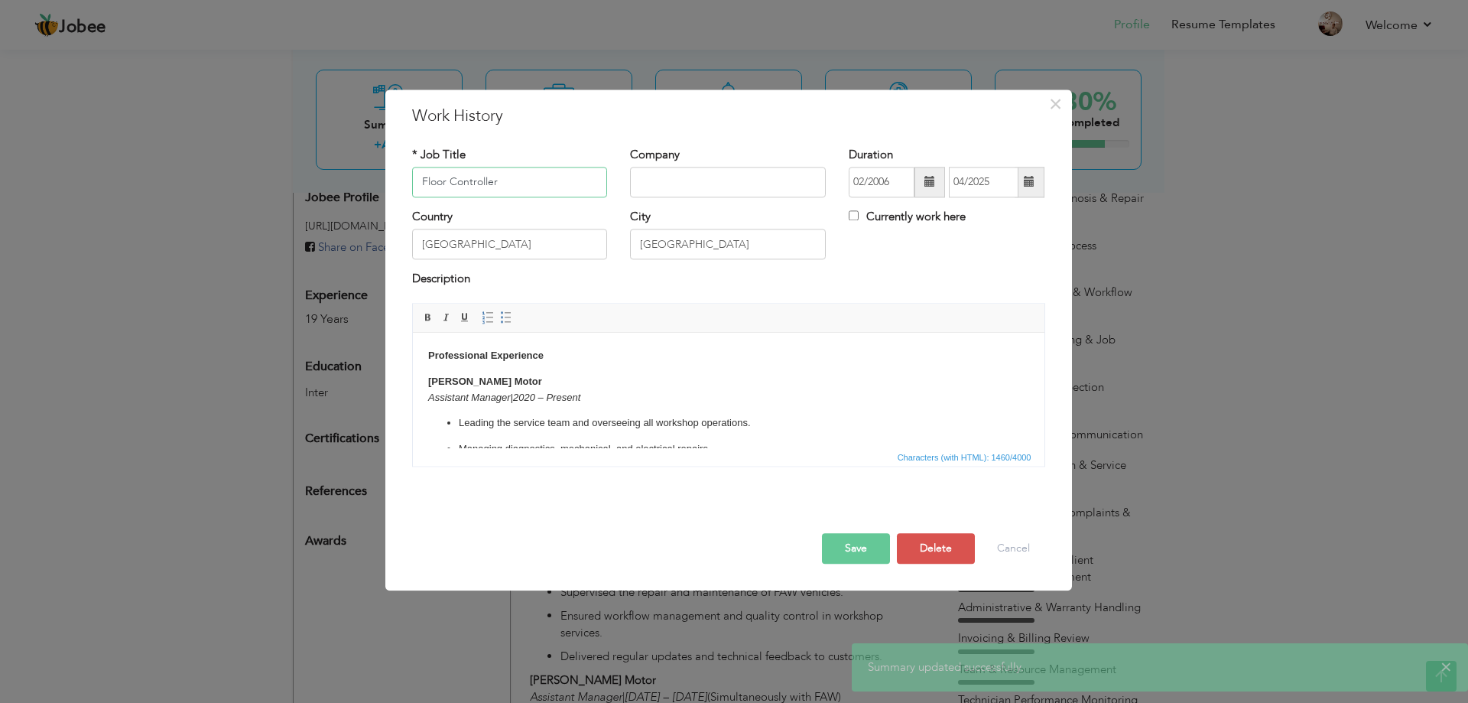
type input "Floor Controller"
click at [849, 544] on button "Save" at bounding box center [856, 548] width 68 height 31
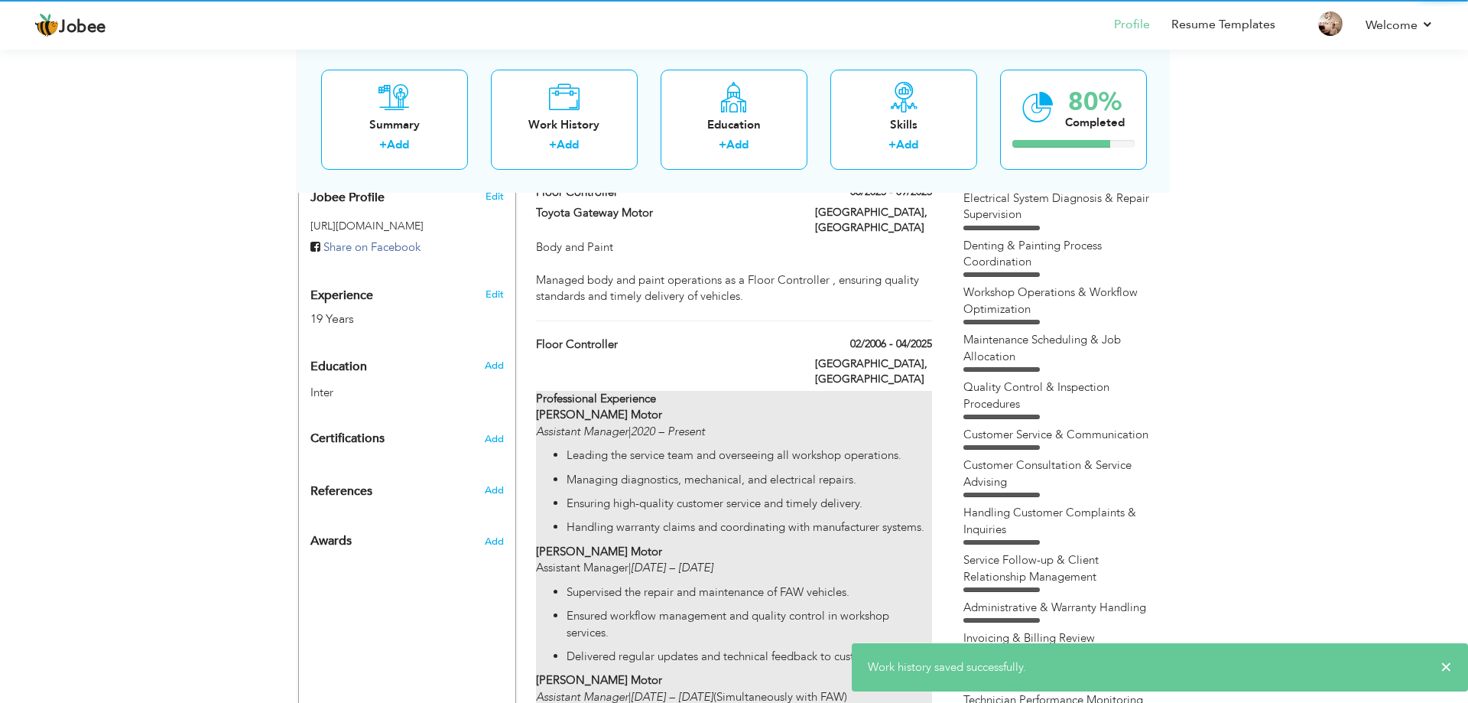
scroll to position [612, 0]
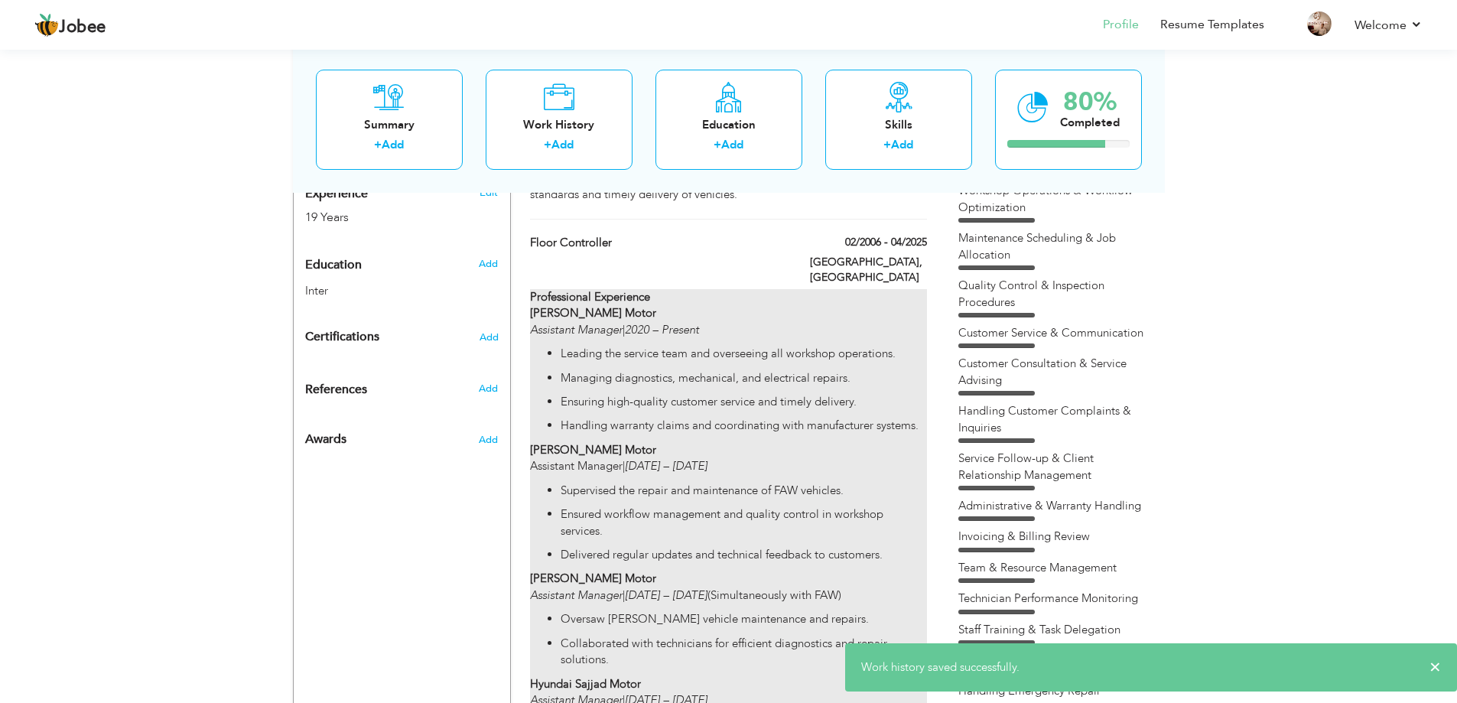
click at [585, 370] on p "Managing diagnostics, mechanical, and electrical repairs." at bounding box center [742, 378] width 365 height 16
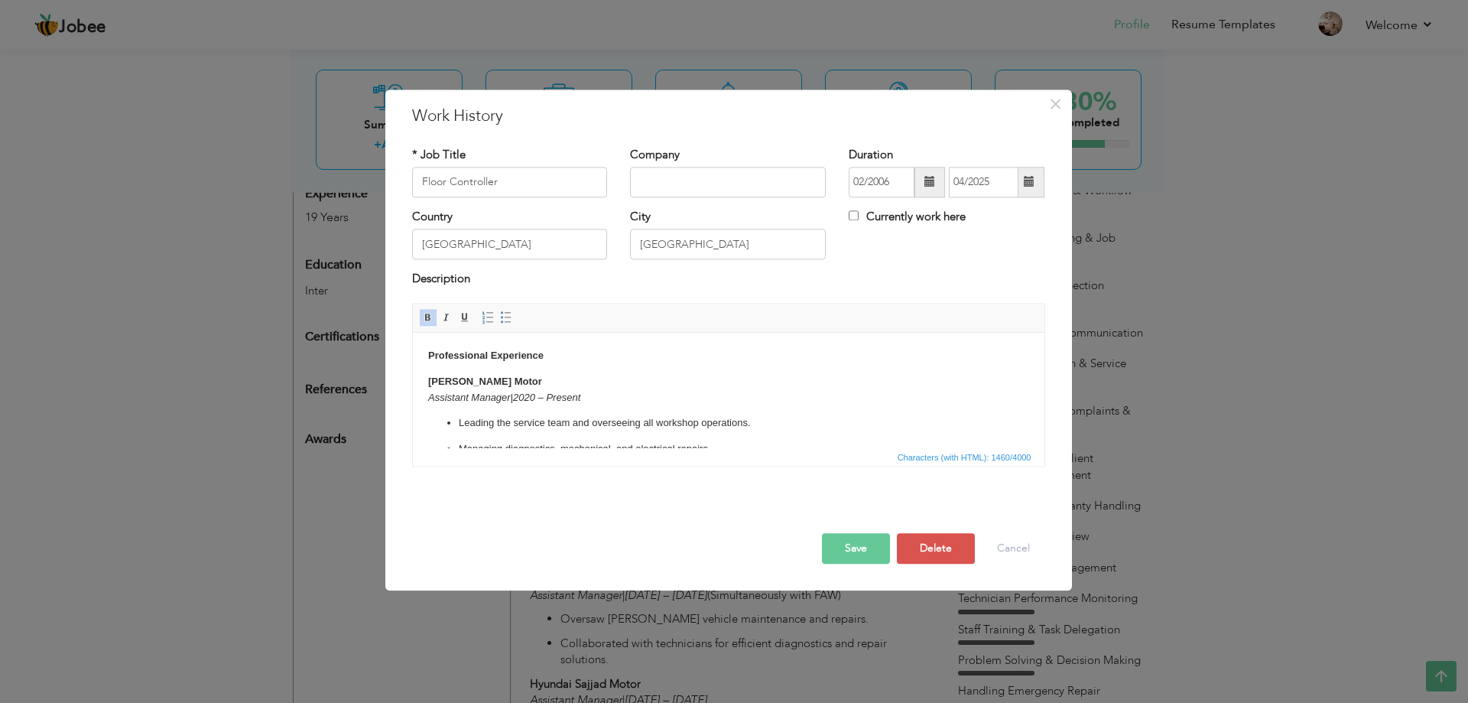
click at [510, 395] on em "Assistant Manager" at bounding box center [468, 396] width 83 height 11
drag, startPoint x: 510, startPoint y: 396, endPoint x: 418, endPoint y: 398, distance: 91.8
click at [418, 398] on html "Professional Experience [PERSON_NAME] Motor Assistant Manager | 2020 – Present …" at bounding box center [728, 603] width 632 height 540
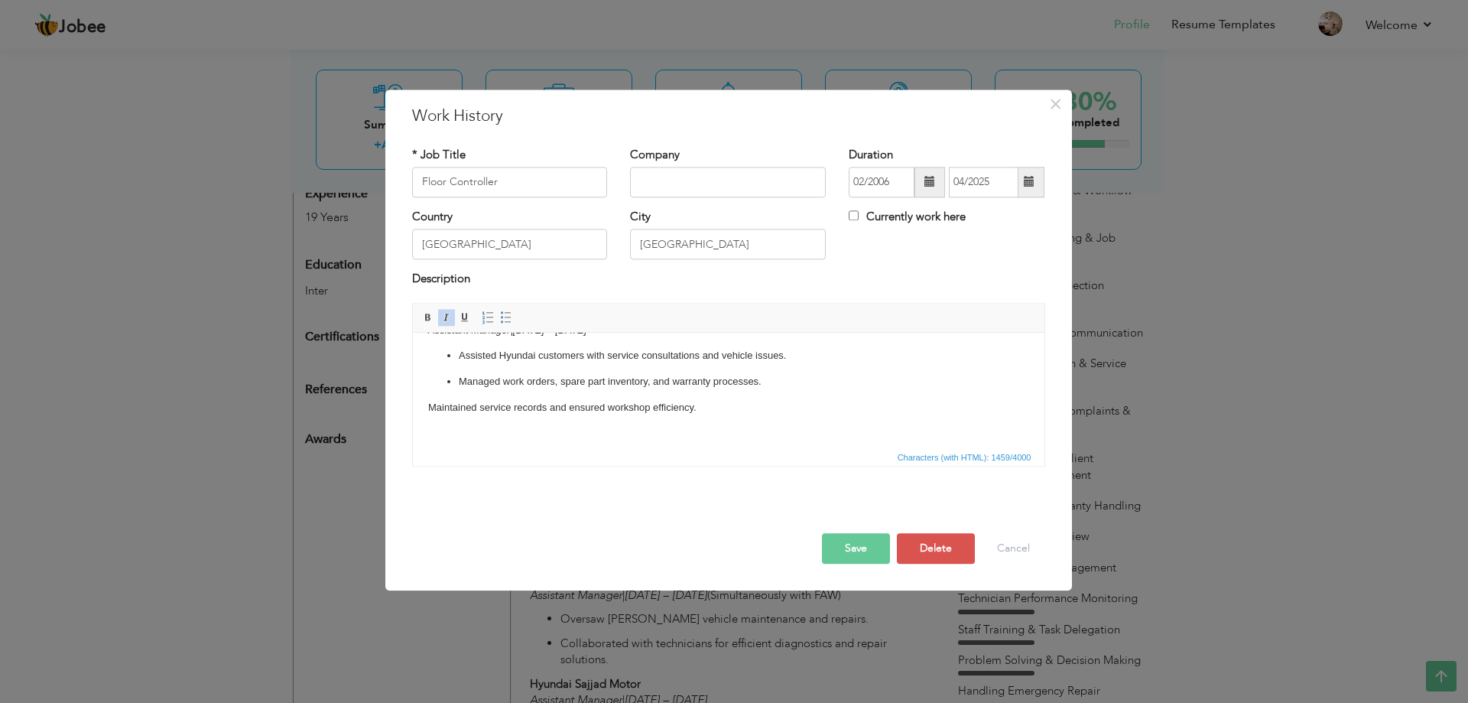
scroll to position [152, 0]
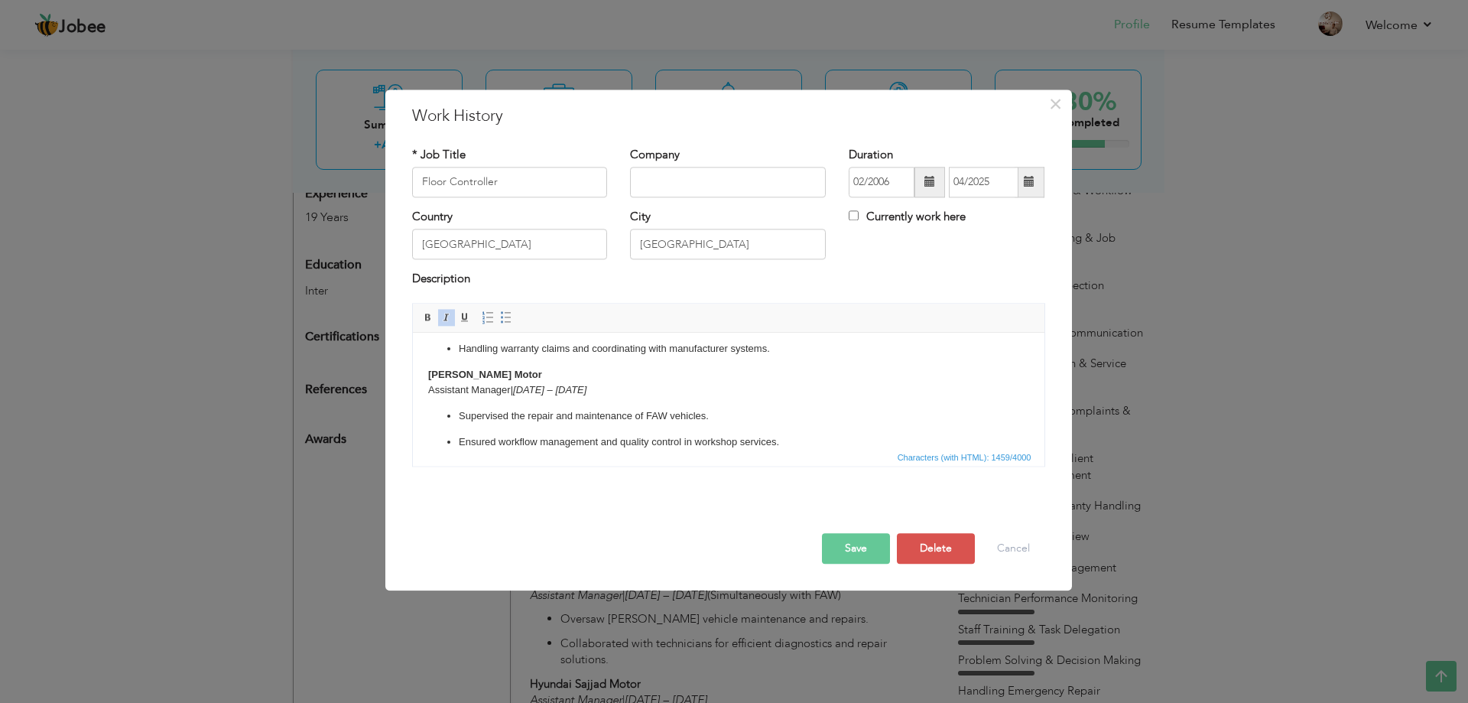
click at [510, 391] on p "[PERSON_NAME] Motor Assistant Manager| [DATE] – [DATE]" at bounding box center [727, 383] width 601 height 32
drag, startPoint x: 509, startPoint y: 391, endPoint x: 817, endPoint y: 726, distance: 455.1
click at [412, 392] on html "Professional Experience [PERSON_NAME] Motor Floor Controller | 2020 – Present L…" at bounding box center [728, 450] width 632 height 540
paste body
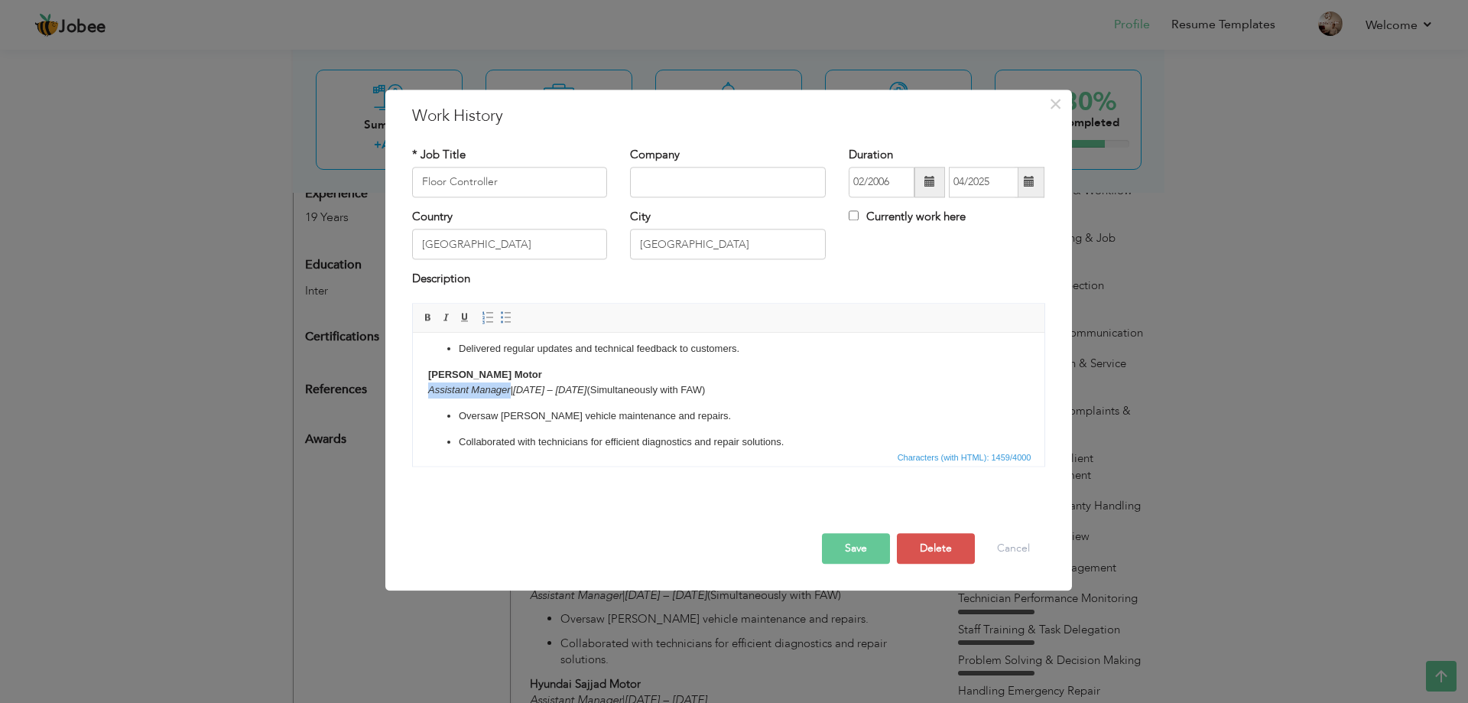
drag, startPoint x: 508, startPoint y: 390, endPoint x: 414, endPoint y: 393, distance: 94.9
click at [414, 393] on html "Professional Experience [PERSON_NAME] Motor Floor Controller | 2020 – Present L…" at bounding box center [728, 331] width 632 height 540
drag, startPoint x: 508, startPoint y: 395, endPoint x: 422, endPoint y: 391, distance: 86.5
click at [422, 391] on html "Professional Experience [PERSON_NAME] Motor Floor Controller | 2020 – Present L…" at bounding box center [728, 238] width 632 height 540
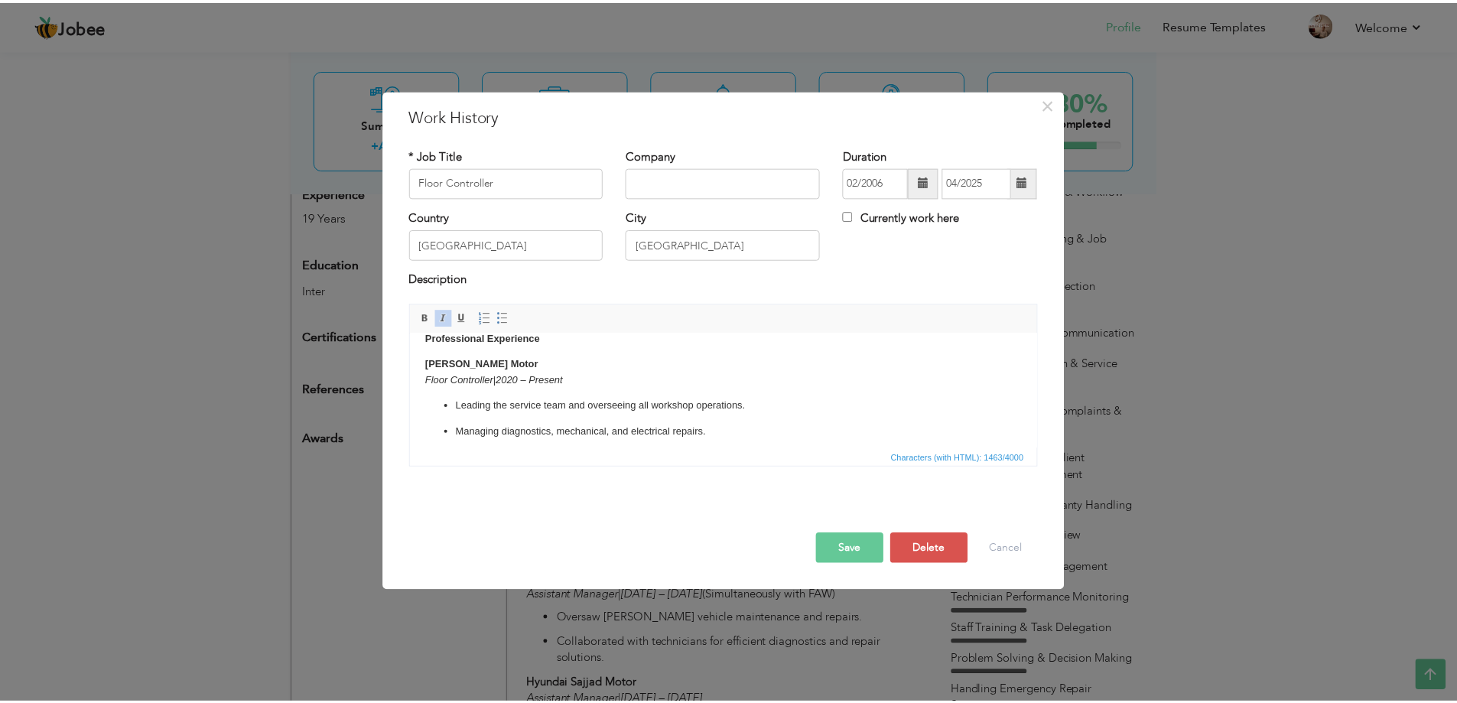
scroll to position [0, 0]
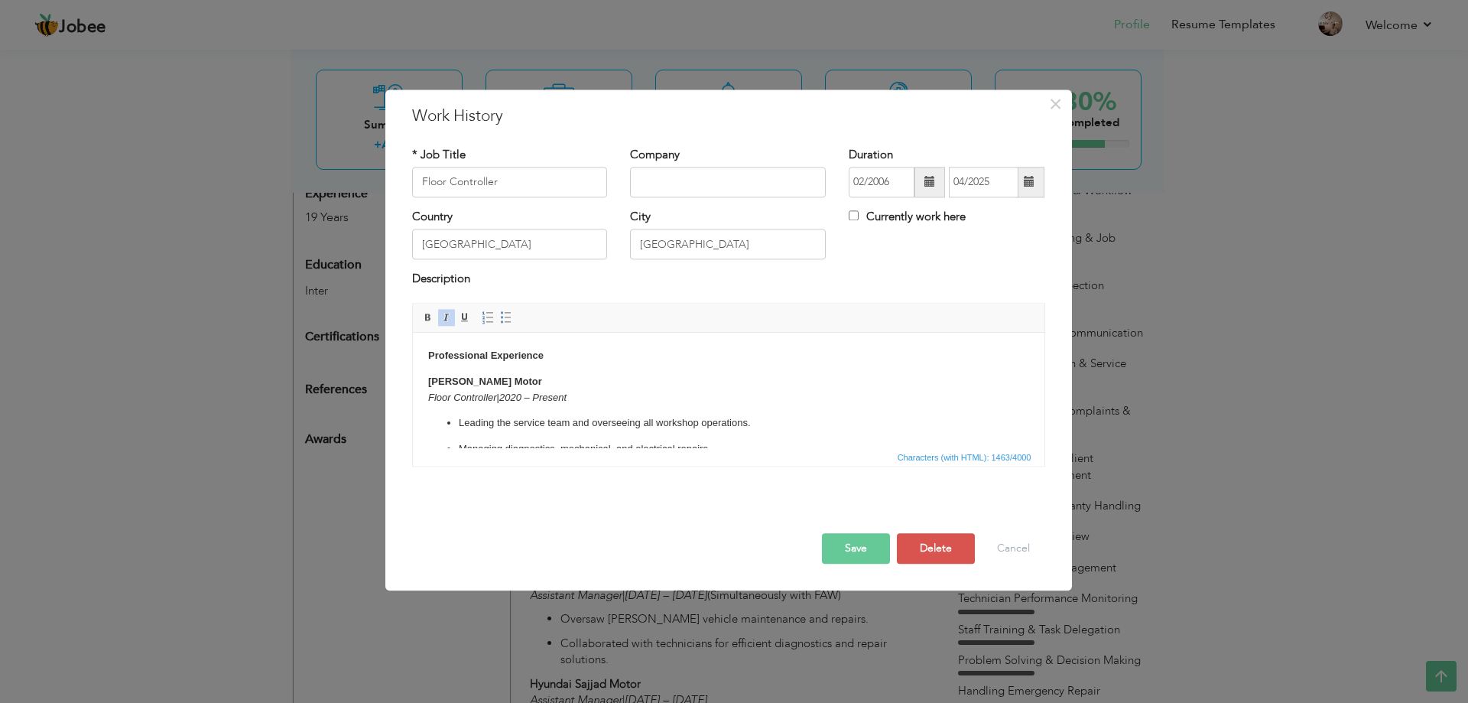
click at [872, 548] on button "Save" at bounding box center [856, 548] width 68 height 31
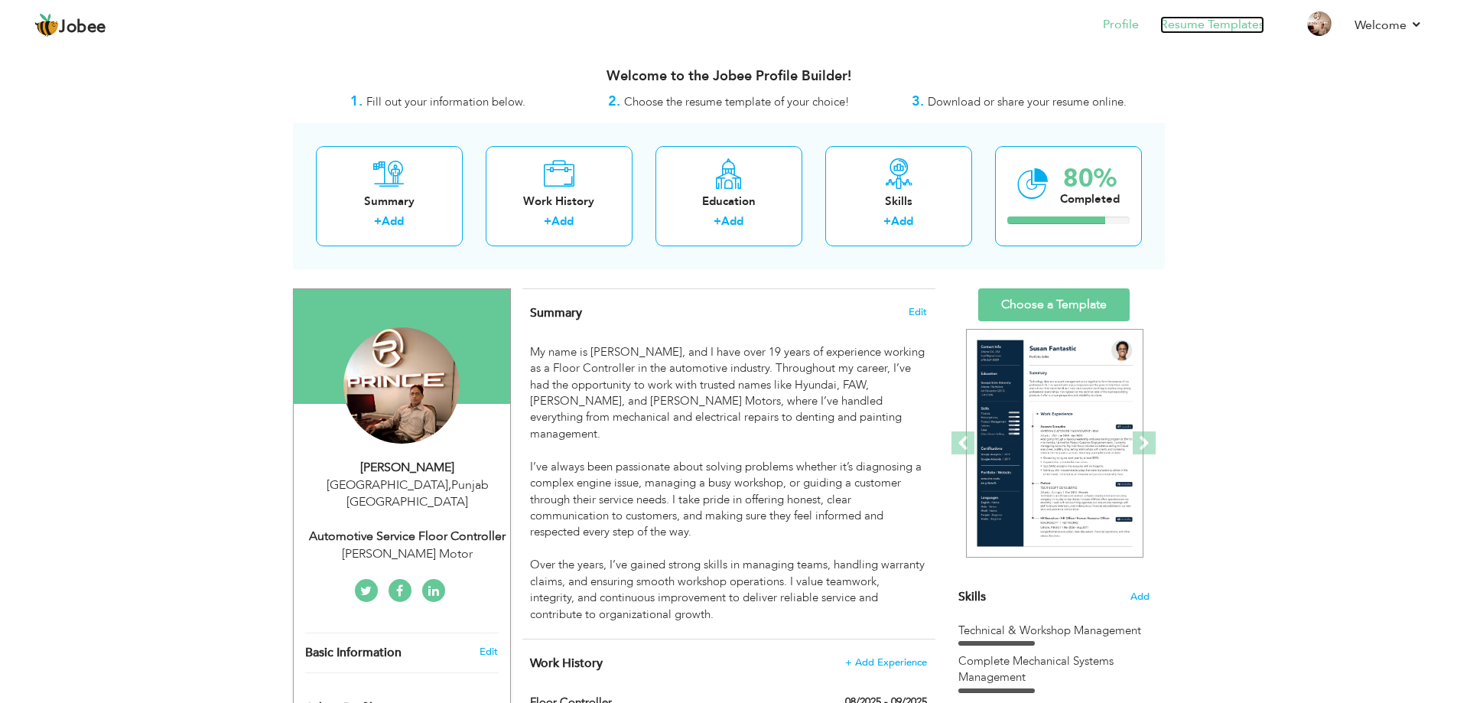
click at [1204, 30] on link "Resume Templates" at bounding box center [1212, 25] width 104 height 18
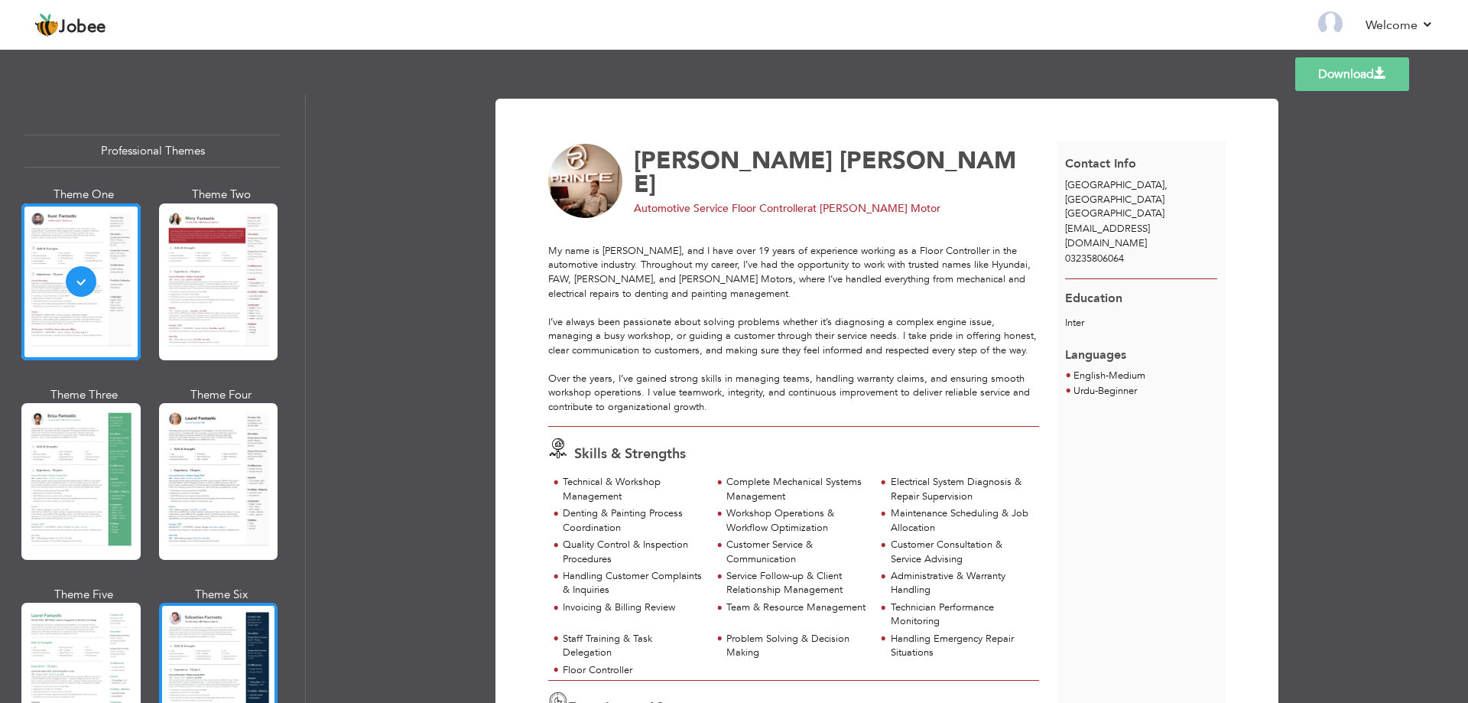
click at [228, 631] on div at bounding box center [218, 681] width 119 height 157
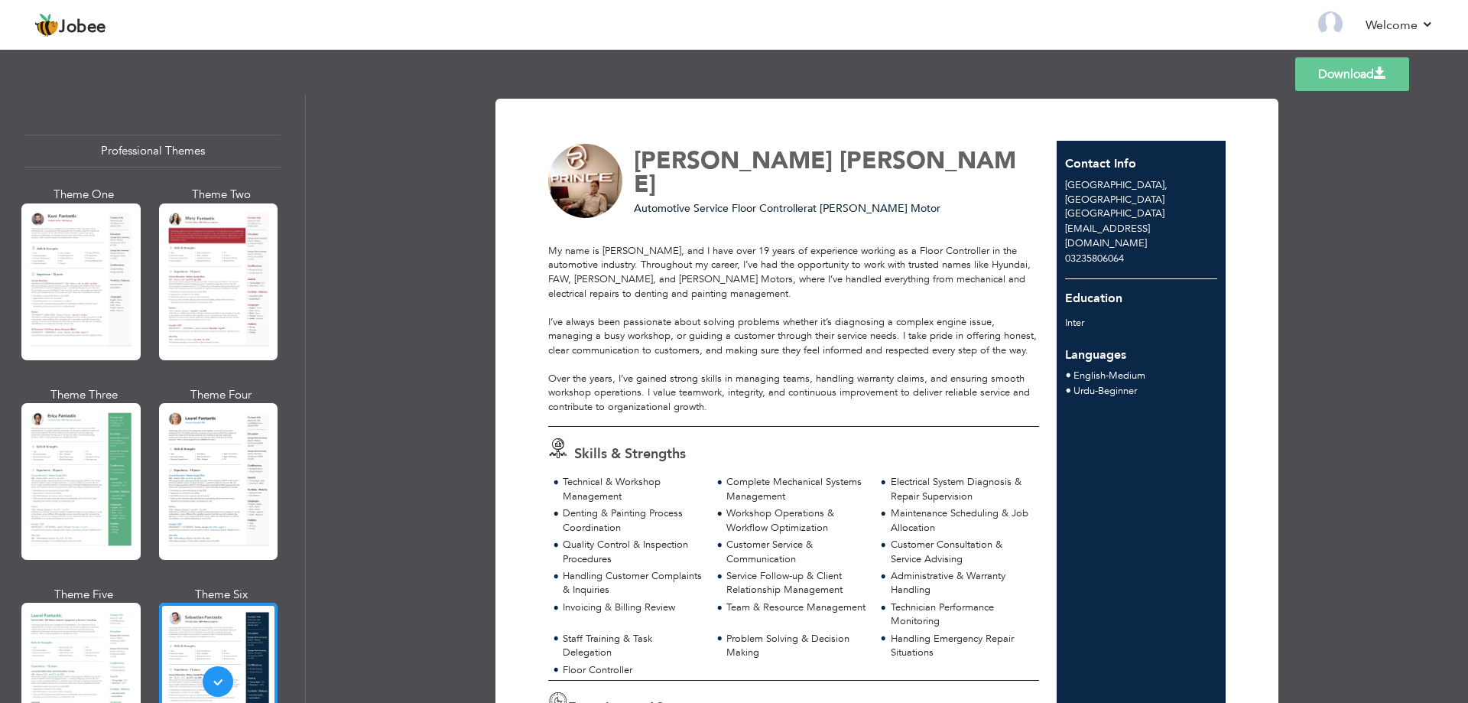
click at [1380, 78] on span at bounding box center [1380, 73] width 12 height 12
